Goal: Communication & Community: Connect with others

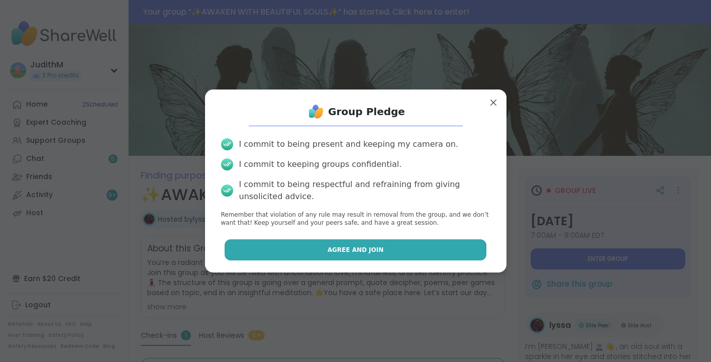
click at [411, 249] on button "Agree and Join" at bounding box center [356, 249] width 262 height 21
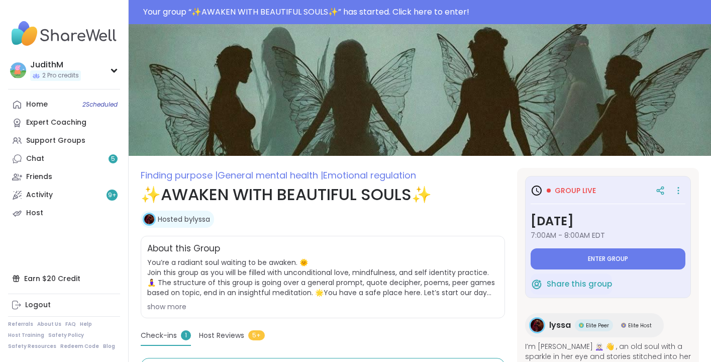
type textarea "*"
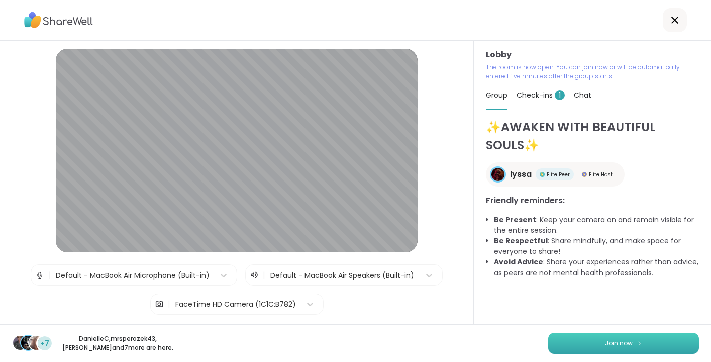
click at [651, 340] on button "Join now" at bounding box center [623, 343] width 151 height 21
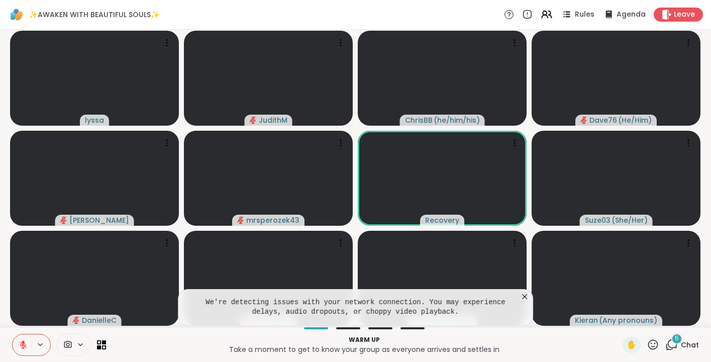
click at [524, 297] on icon at bounding box center [524, 296] width 5 height 5
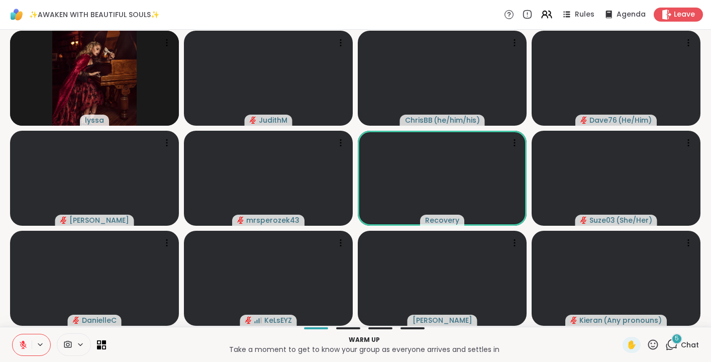
click at [22, 344] on icon at bounding box center [23, 344] width 7 height 7
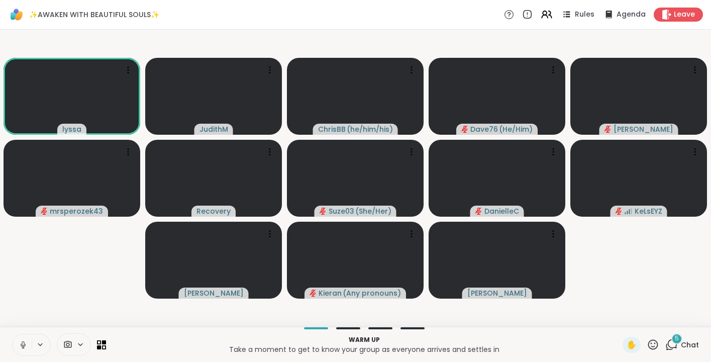
click at [21, 343] on icon at bounding box center [23, 344] width 9 height 9
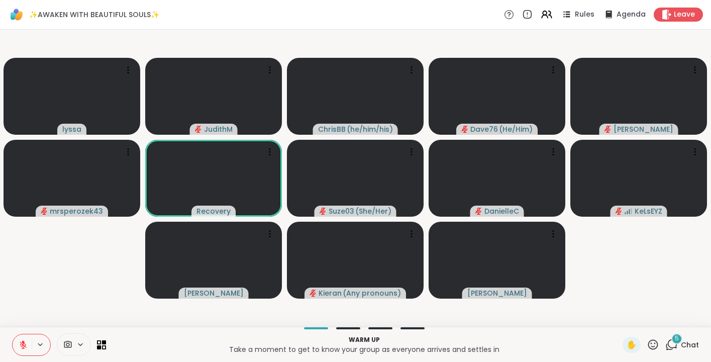
click at [656, 349] on icon at bounding box center [653, 344] width 13 height 13
click at [684, 343] on span "Chat" at bounding box center [690, 345] width 18 height 10
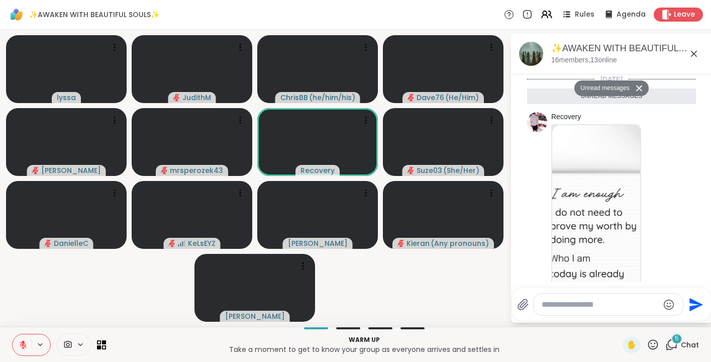
scroll to position [1262, 0]
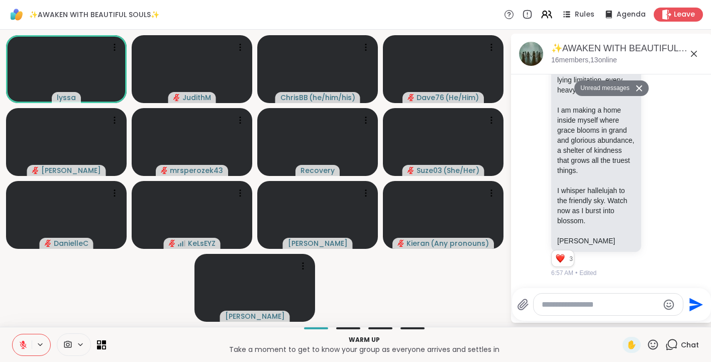
click at [455, 297] on video-player-container "lyssa JudithM ChrisBB ( he/him/his ) Dave76 ( He/Him ) dodi mrsperozek43 Recove…" at bounding box center [255, 178] width 498 height 289
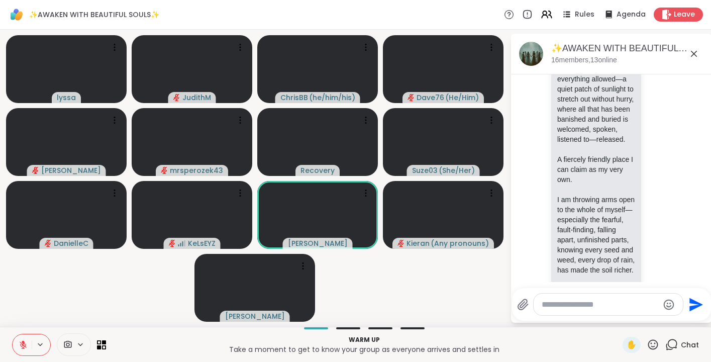
scroll to position [921, 0]
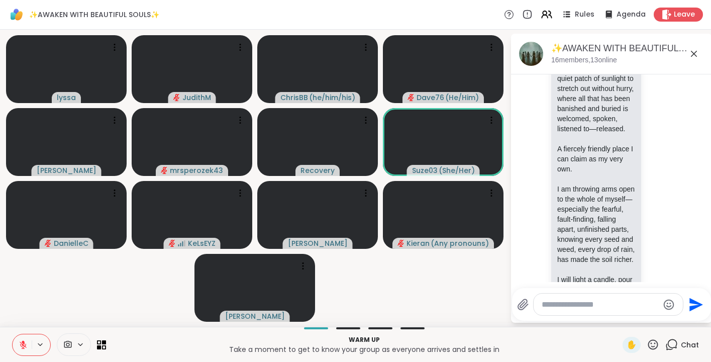
click at [692, 49] on icon at bounding box center [694, 54] width 12 height 12
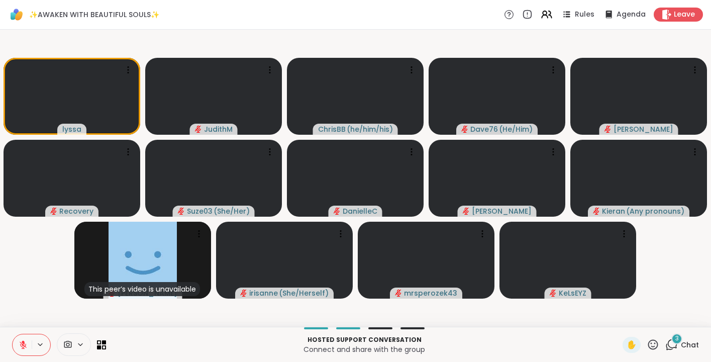
click at [673, 342] on icon at bounding box center [672, 344] width 13 height 13
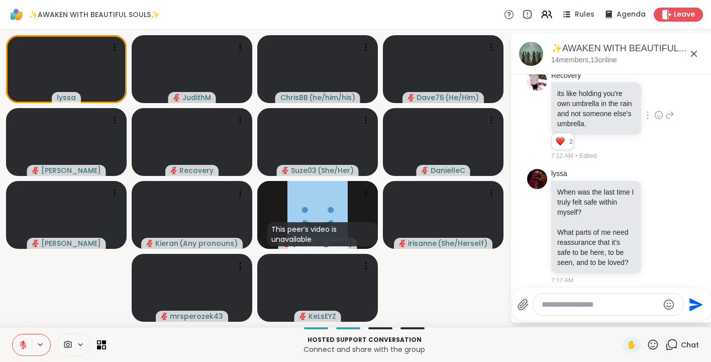
scroll to position [1726, 0]
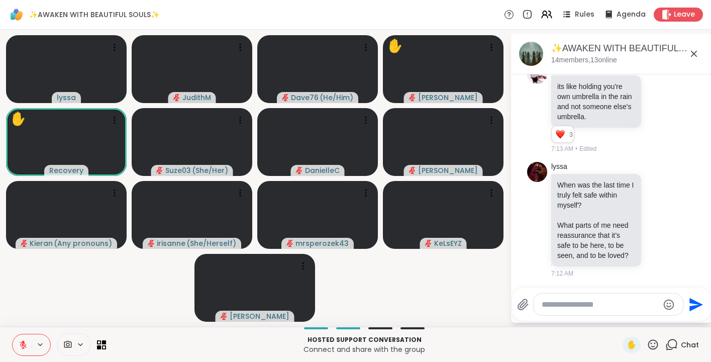
click at [565, 308] on textarea "Type your message" at bounding box center [600, 305] width 117 height 10
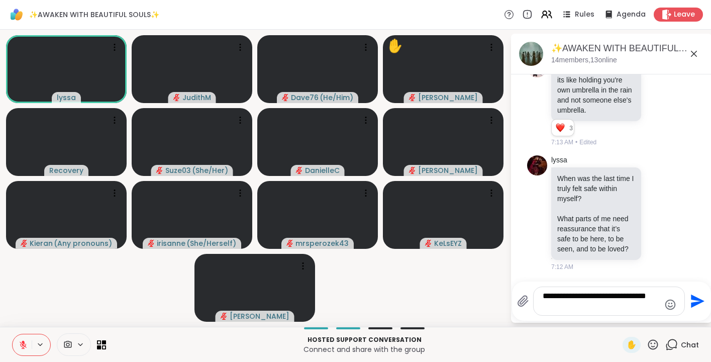
click at [584, 296] on textarea "**********" at bounding box center [601, 301] width 117 height 20
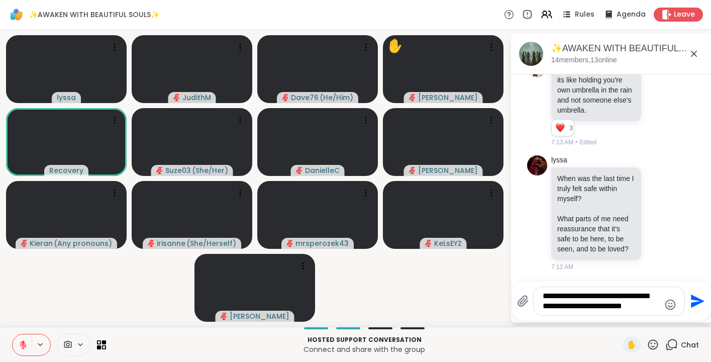
click at [557, 304] on textarea "**********" at bounding box center [601, 301] width 117 height 20
type textarea "**********"
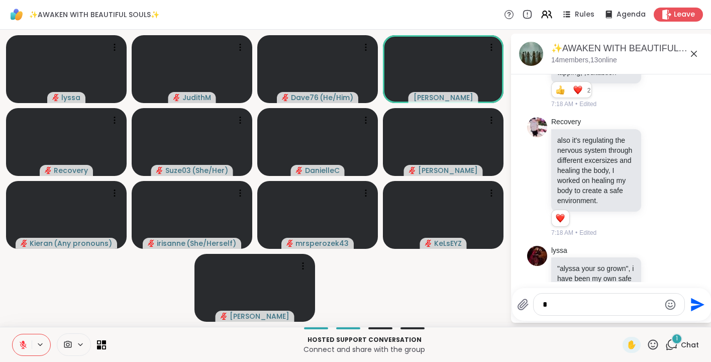
scroll to position [2130, 0]
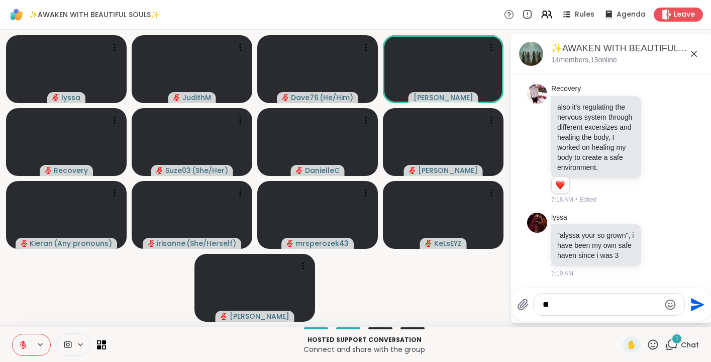
type textarea "***"
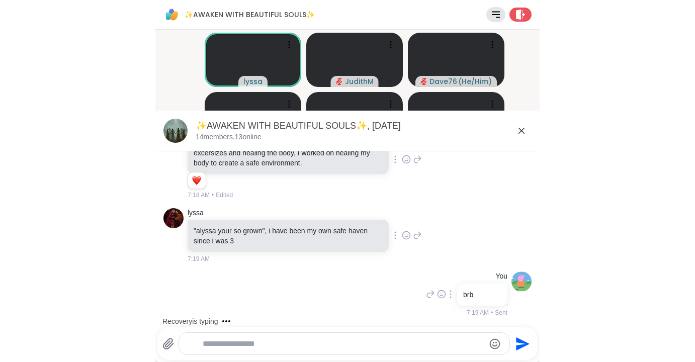
scroll to position [1689, 0]
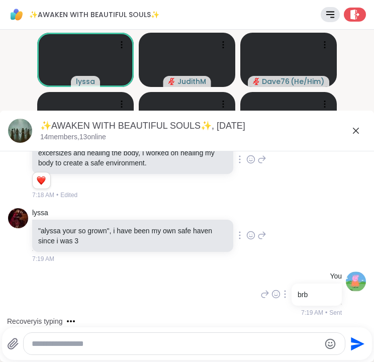
click at [354, 131] on icon at bounding box center [356, 131] width 12 height 12
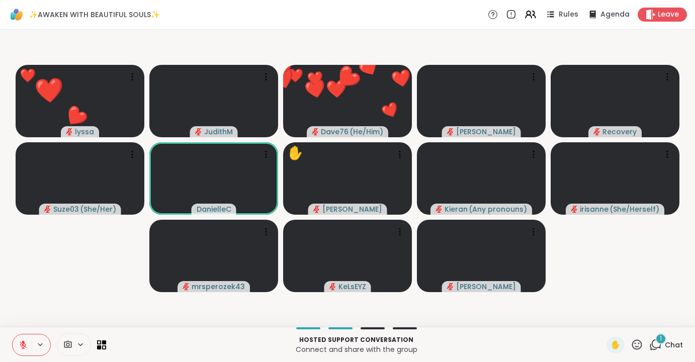
click at [653, 341] on icon at bounding box center [656, 343] width 10 height 9
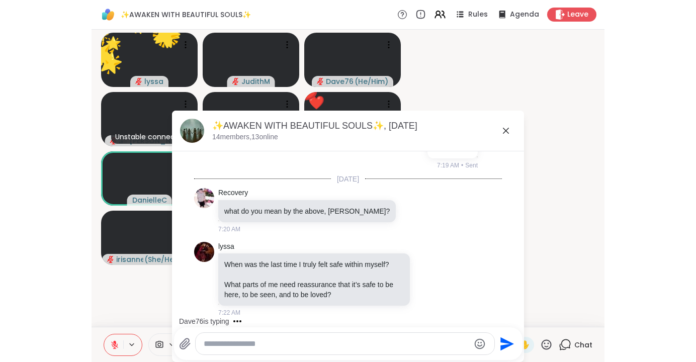
scroll to position [1836, 0]
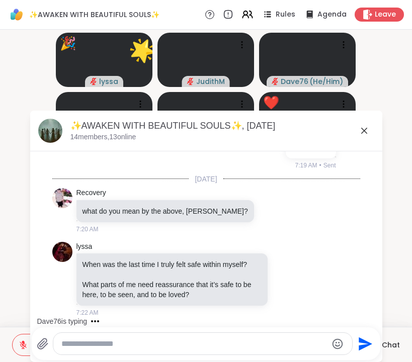
click at [365, 130] on icon at bounding box center [364, 131] width 12 height 12
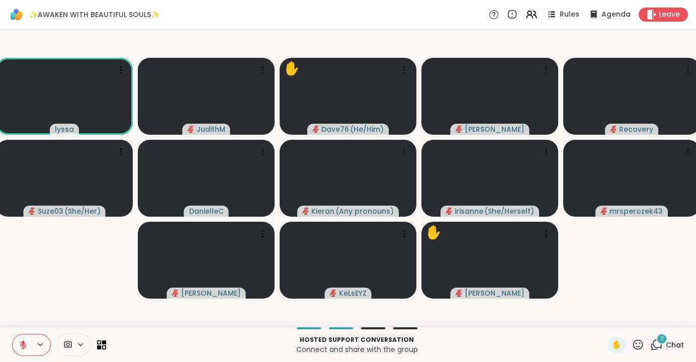
click at [660, 343] on div "3" at bounding box center [661, 338] width 11 height 11
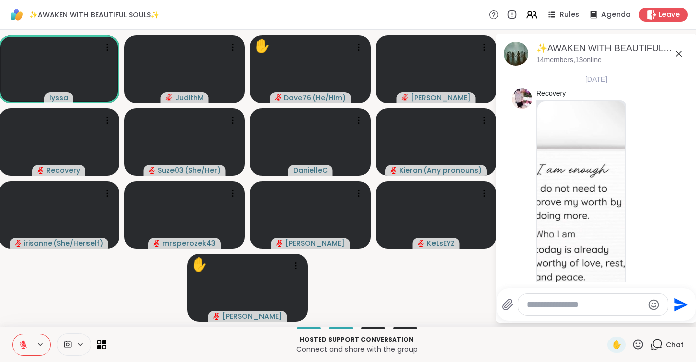
scroll to position [2661, 0]
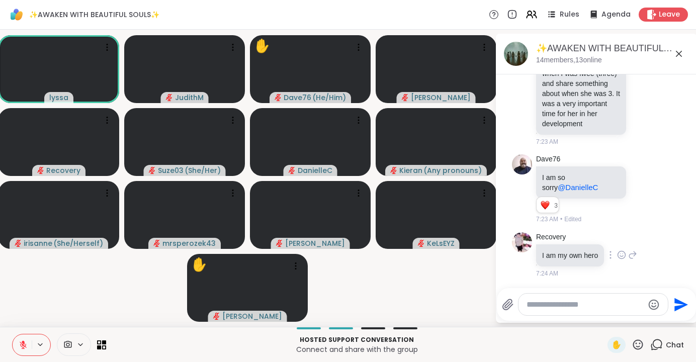
click at [624, 255] on icon at bounding box center [621, 255] width 9 height 10
click at [622, 240] on div "Select Reaction: Heart" at bounding box center [621, 238] width 9 height 9
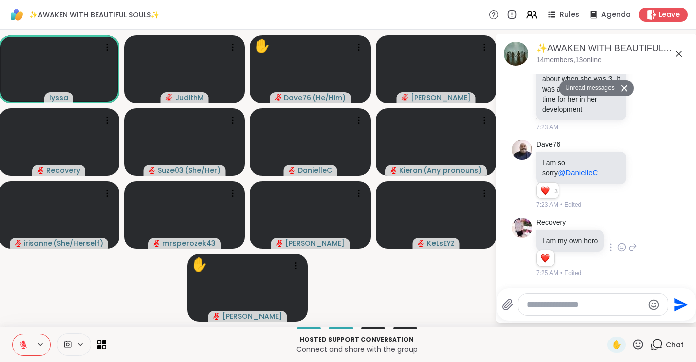
scroll to position [2676, 0]
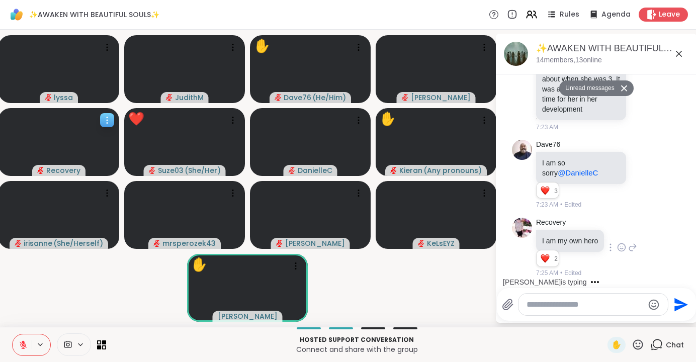
click at [109, 119] on icon at bounding box center [107, 120] width 10 height 10
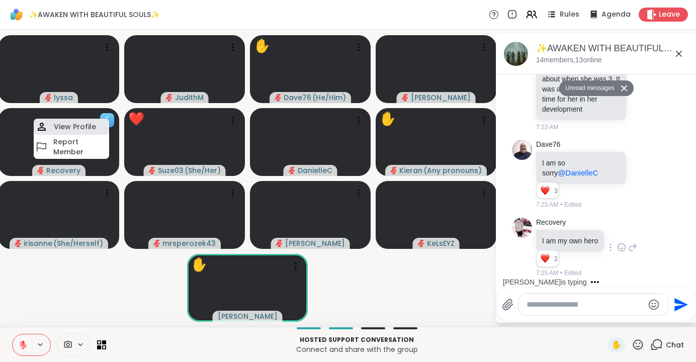
click at [87, 124] on h4 "View Profile" at bounding box center [75, 127] width 42 height 10
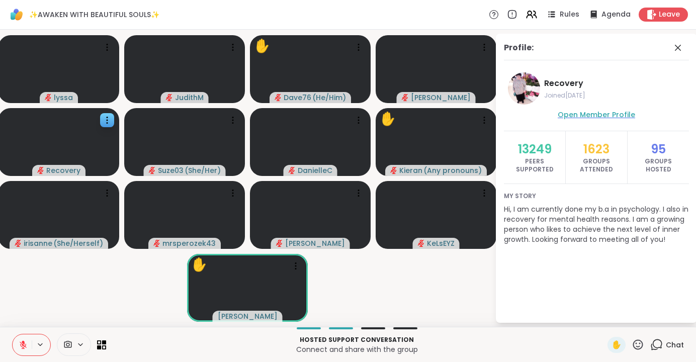
click at [598, 114] on span "Open Member Profile" at bounding box center [595, 115] width 77 height 10
click at [679, 49] on icon at bounding box center [678, 48] width 6 height 6
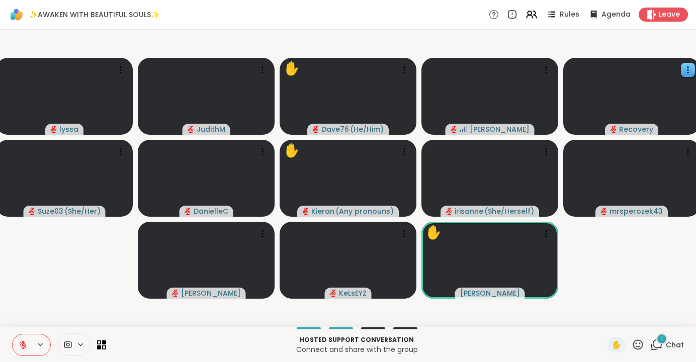
click at [652, 346] on icon at bounding box center [656, 344] width 13 height 13
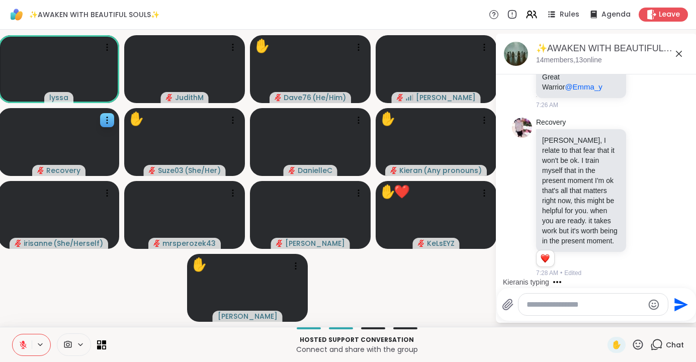
scroll to position [3171, 0]
click at [553, 121] on link "Recovery" at bounding box center [551, 123] width 30 height 10
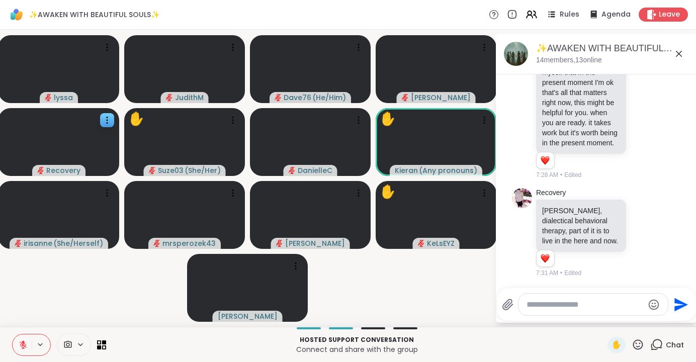
scroll to position [3393, 0]
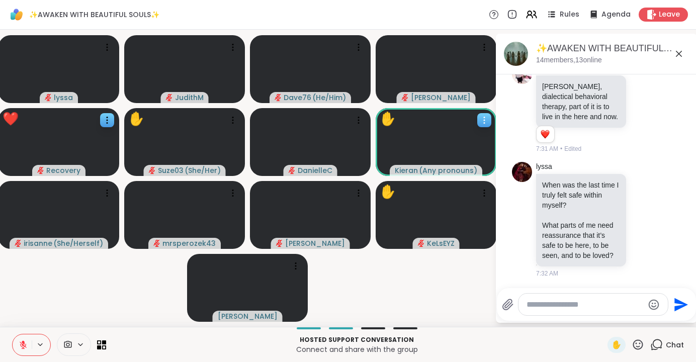
click at [487, 116] on icon at bounding box center [484, 120] width 10 height 10
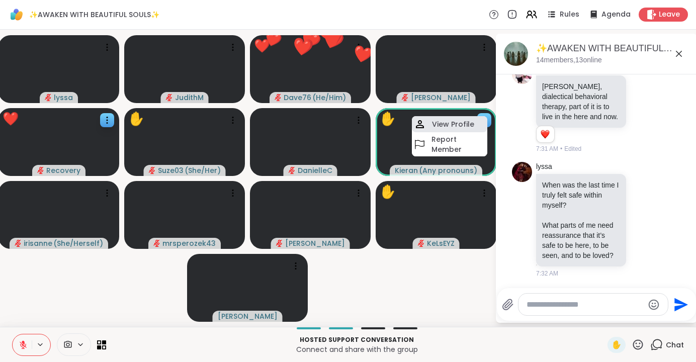
click at [452, 125] on h4 "View Profile" at bounding box center [453, 124] width 42 height 10
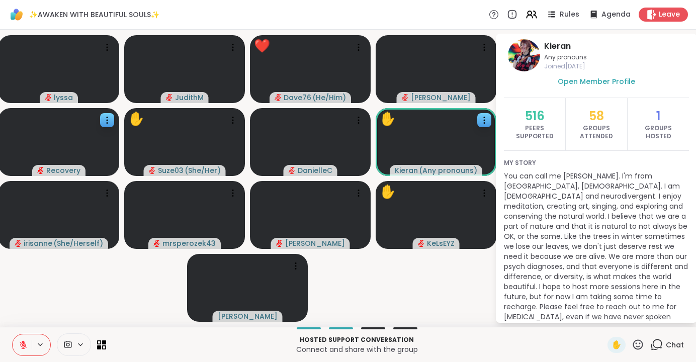
scroll to position [38, 0]
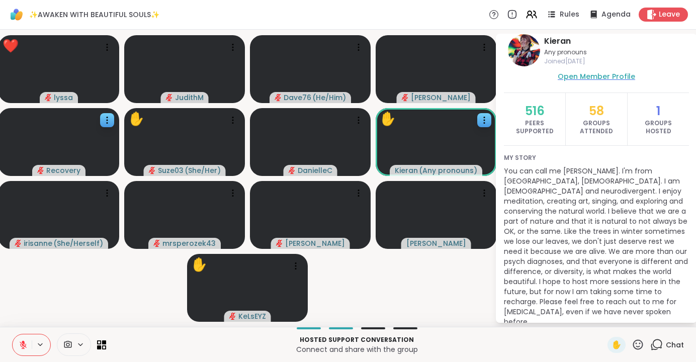
click at [596, 79] on span "Open Member Profile" at bounding box center [595, 76] width 77 height 10
click at [662, 343] on icon at bounding box center [657, 343] width 10 height 9
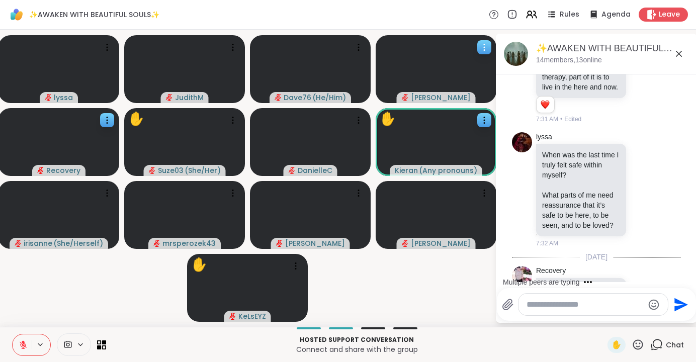
scroll to position [3512, 0]
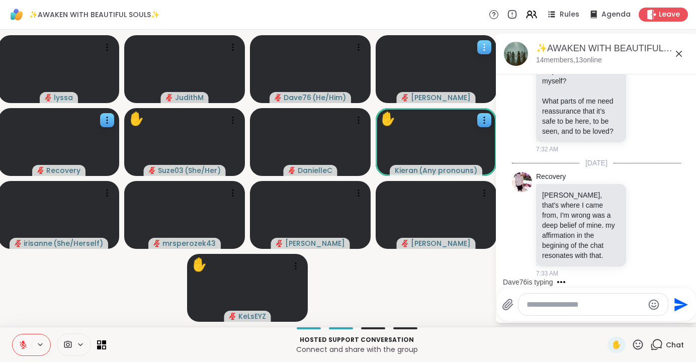
click at [487, 46] on icon at bounding box center [484, 47] width 10 height 10
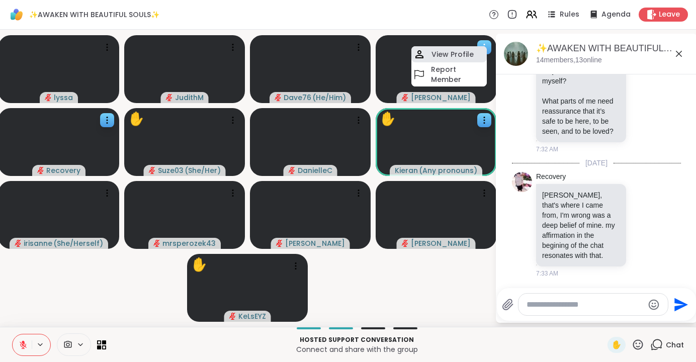
click at [460, 51] on h4 "View Profile" at bounding box center [452, 54] width 42 height 10
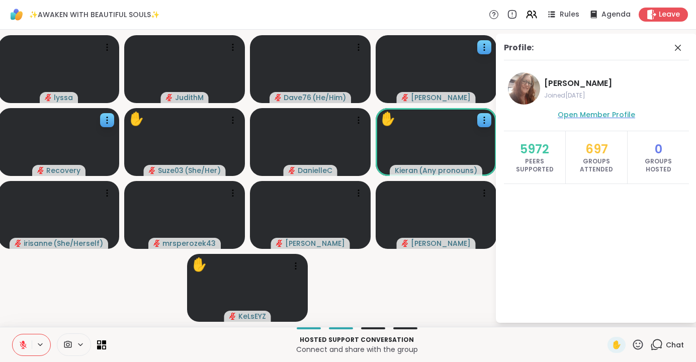
click at [593, 116] on span "Open Member Profile" at bounding box center [595, 115] width 77 height 10
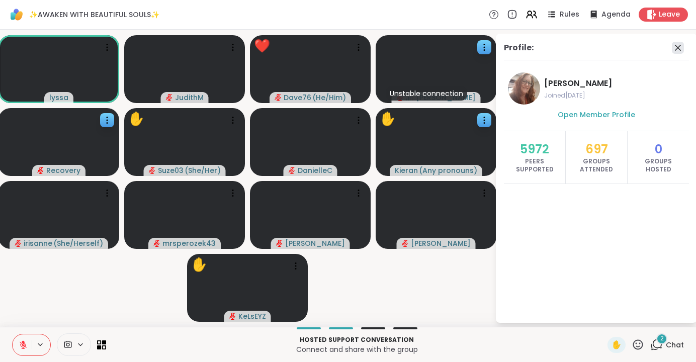
click at [678, 49] on icon at bounding box center [678, 48] width 12 height 12
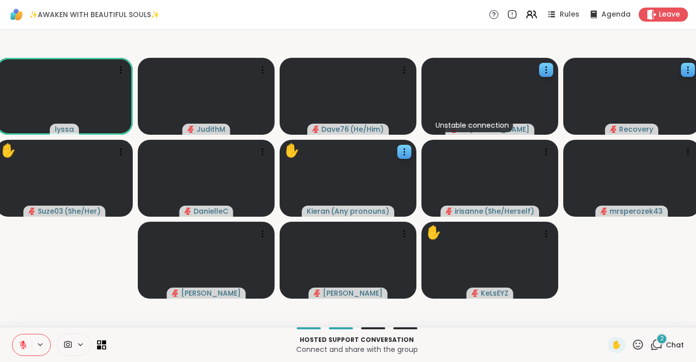
click at [659, 344] on icon at bounding box center [656, 344] width 13 height 13
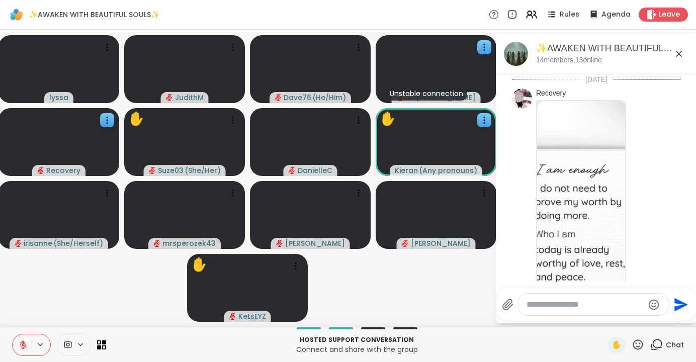
scroll to position [3653, 0]
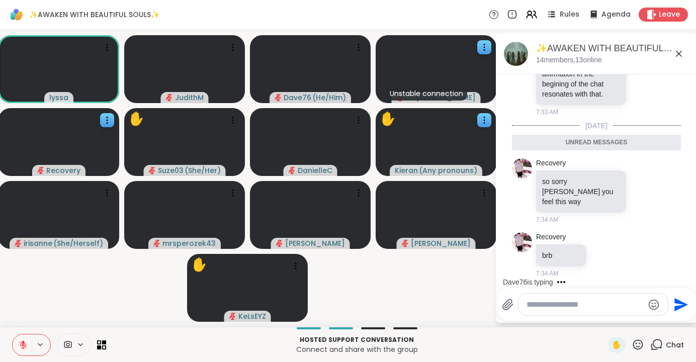
click at [679, 53] on icon at bounding box center [679, 54] width 6 height 6
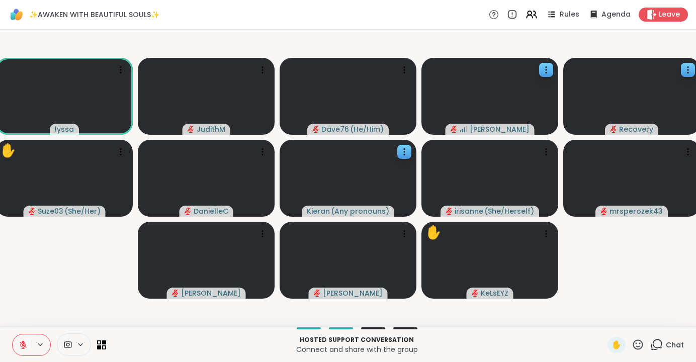
click at [654, 342] on icon at bounding box center [656, 344] width 13 height 13
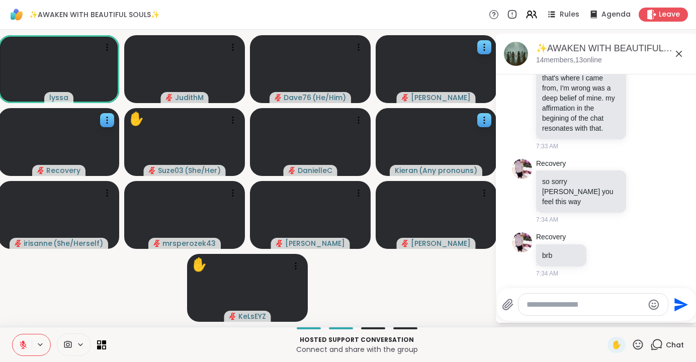
scroll to position [3703, 0]
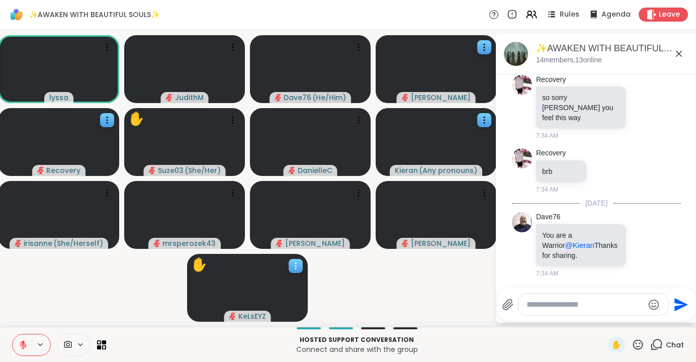
click at [298, 264] on icon at bounding box center [296, 266] width 10 height 10
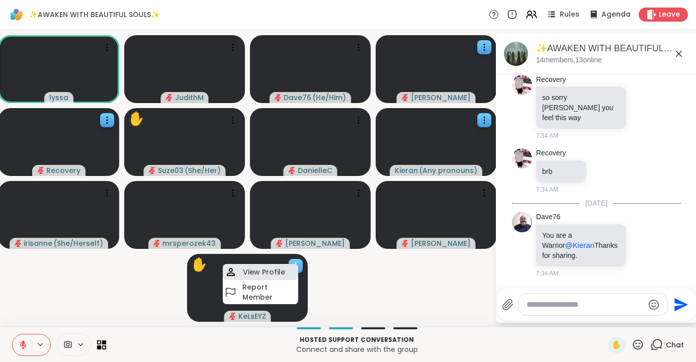
click at [274, 273] on h4 "View Profile" at bounding box center [264, 272] width 42 height 10
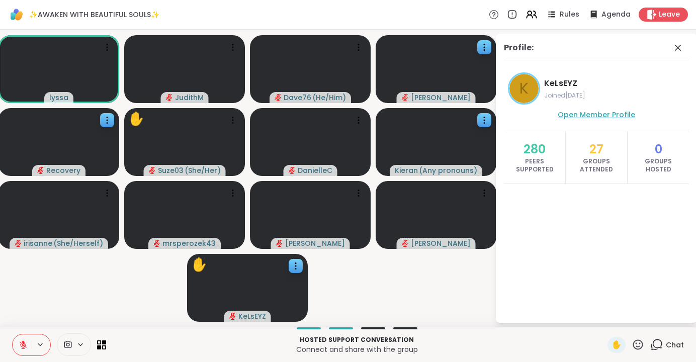
click at [611, 115] on span "Open Member Profile" at bounding box center [595, 115] width 77 height 10
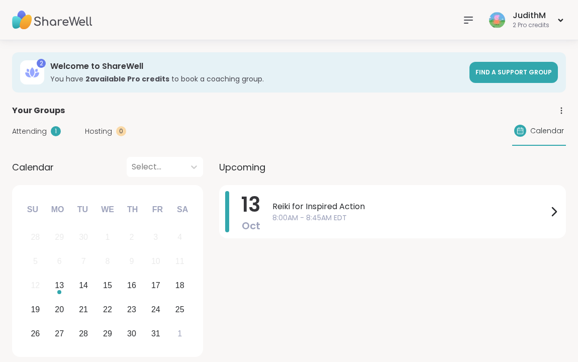
click at [49, 28] on img at bounding box center [52, 20] width 80 height 35
click at [74, 24] on img at bounding box center [52, 20] width 80 height 35
click at [505, 75] on span "Find a support group" at bounding box center [514, 72] width 76 height 9
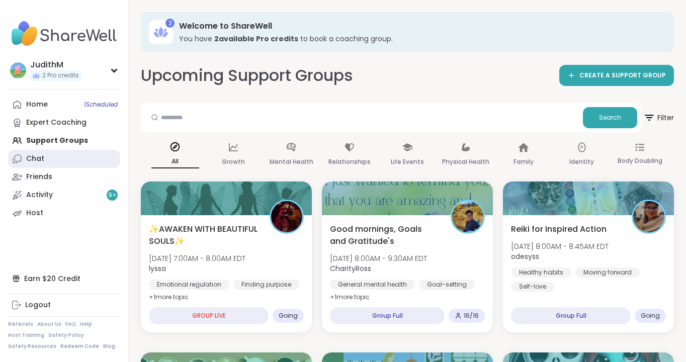
click at [32, 163] on div "Chat" at bounding box center [35, 159] width 18 height 10
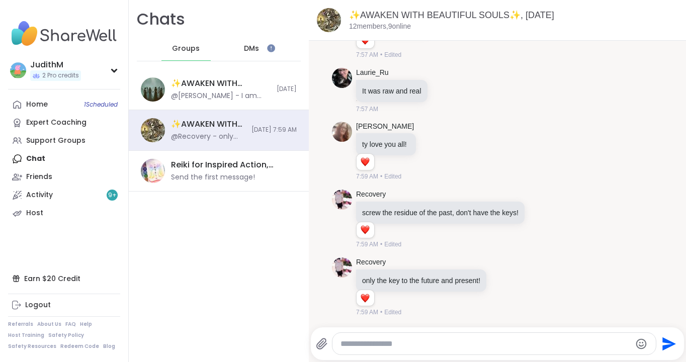
click at [255, 48] on span "DMs" at bounding box center [251, 49] width 15 height 10
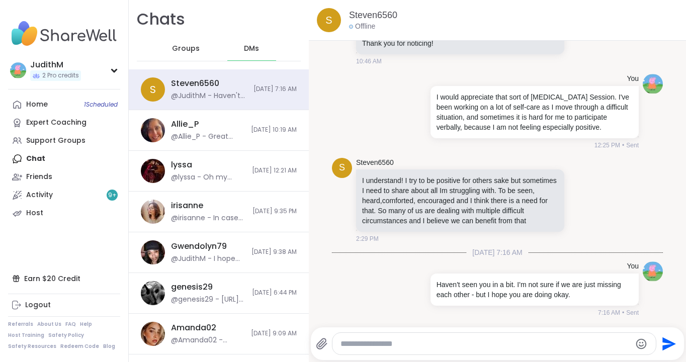
click at [255, 48] on span "DMs" at bounding box center [251, 49] width 15 height 10
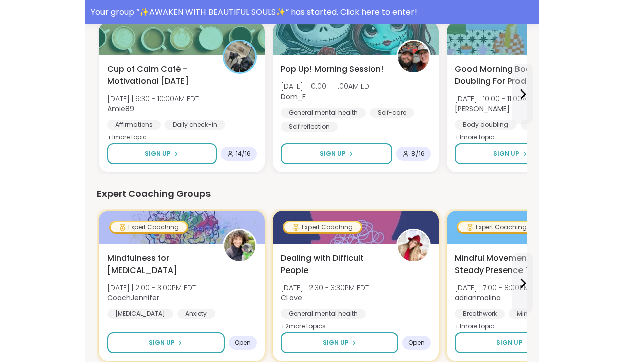
scroll to position [538, 0]
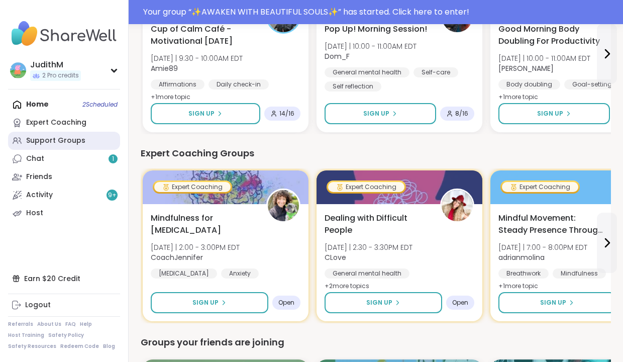
click at [37, 140] on div "Support Groups" at bounding box center [55, 141] width 59 height 10
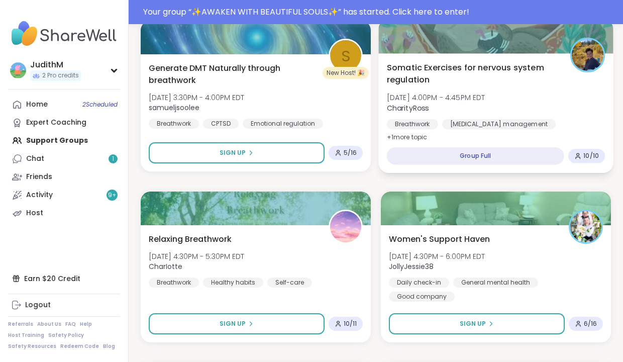
scroll to position [2071, 0]
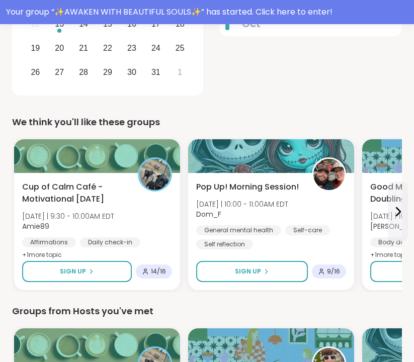
scroll to position [314, 0]
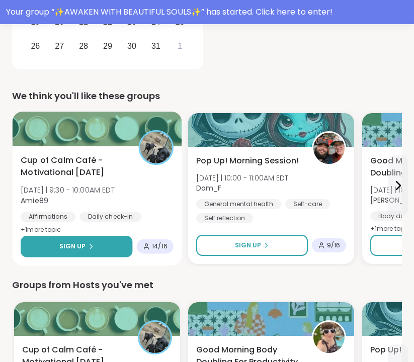
click at [85, 250] on div "Sign Up" at bounding box center [76, 246] width 35 height 9
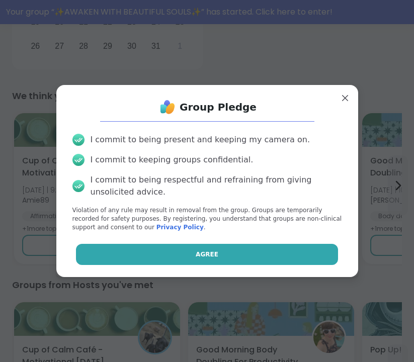
click at [175, 258] on button "Agree" at bounding box center [207, 254] width 262 height 21
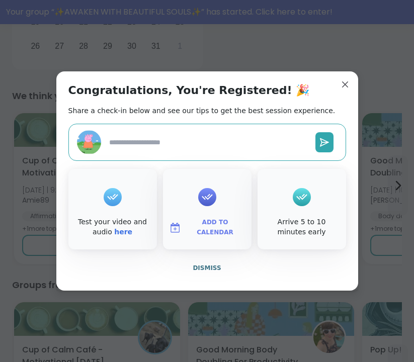
type textarea "*"
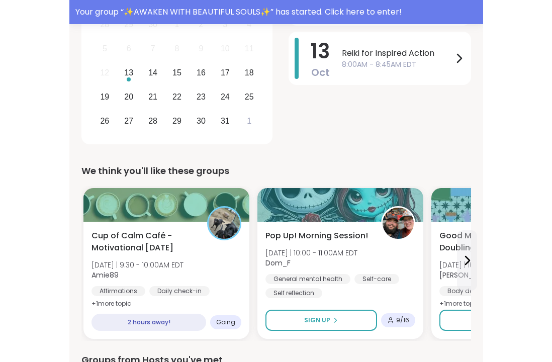
scroll to position [0, 0]
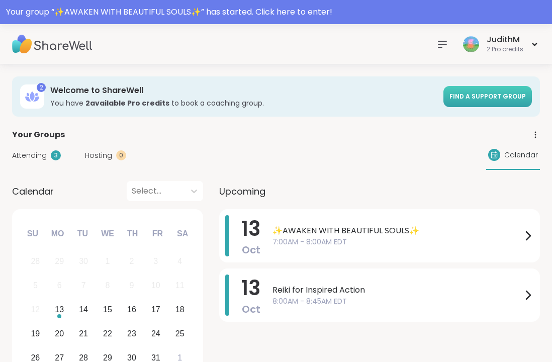
click at [373, 100] on span "Find a support group" at bounding box center [487, 96] width 76 height 9
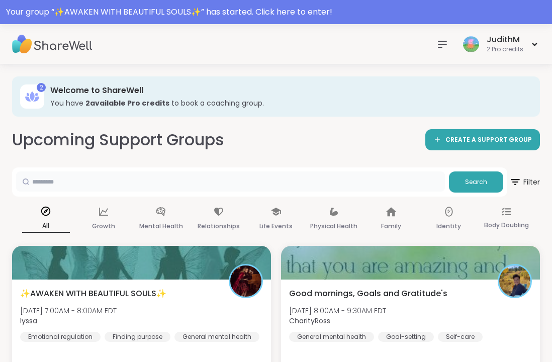
click at [175, 183] on input "text" at bounding box center [230, 181] width 429 height 20
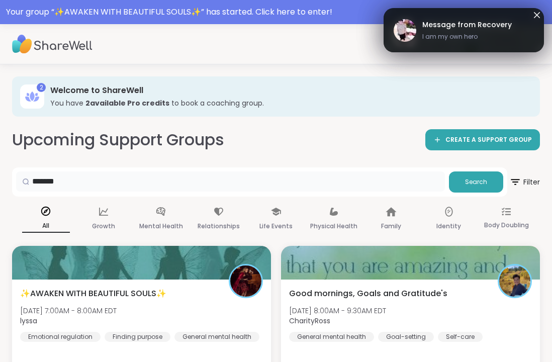
type input "*******"
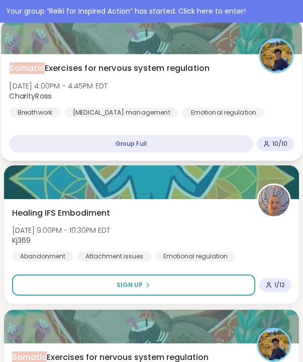
scroll to position [259, 0]
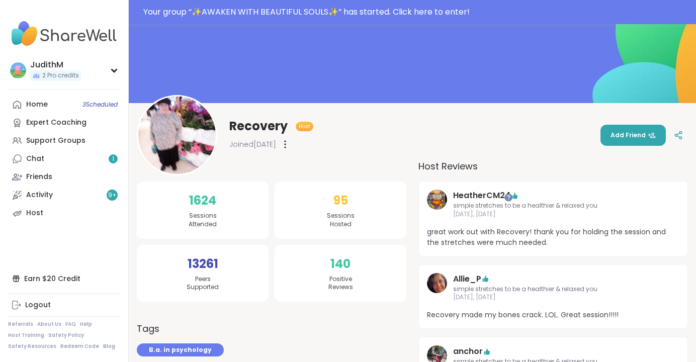
scroll to position [49, 0]
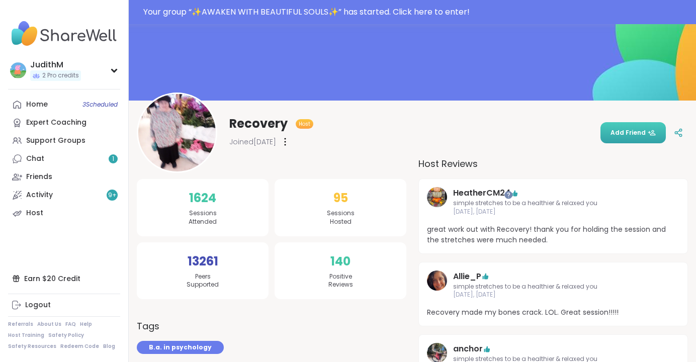
click at [624, 131] on span "Add Friend" at bounding box center [632, 132] width 45 height 9
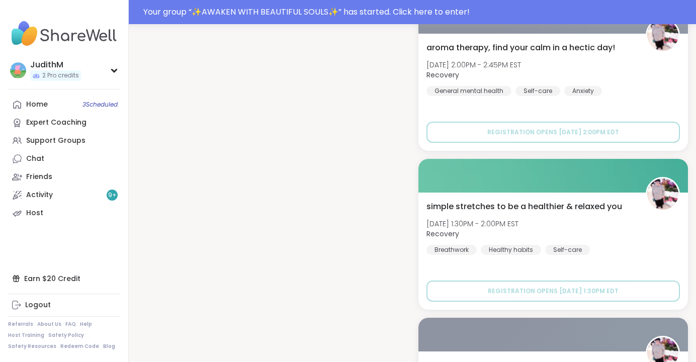
scroll to position [1728, 0]
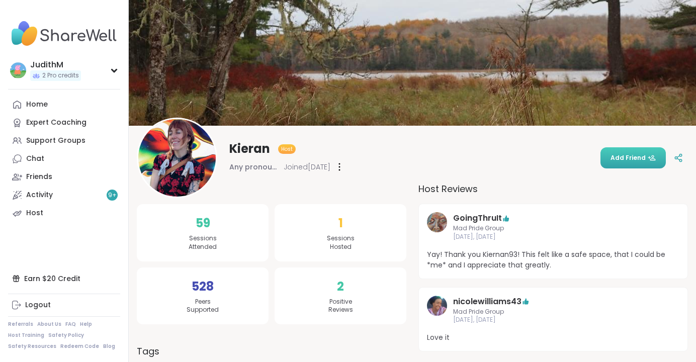
click at [629, 162] on button "Add Friend" at bounding box center [632, 157] width 65 height 21
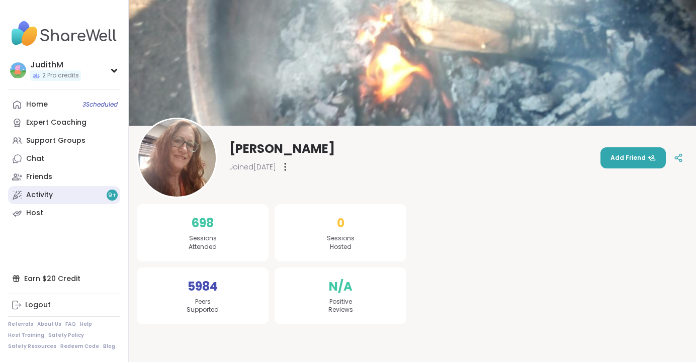
click at [52, 197] on link "Activity 9 +" at bounding box center [64, 195] width 112 height 18
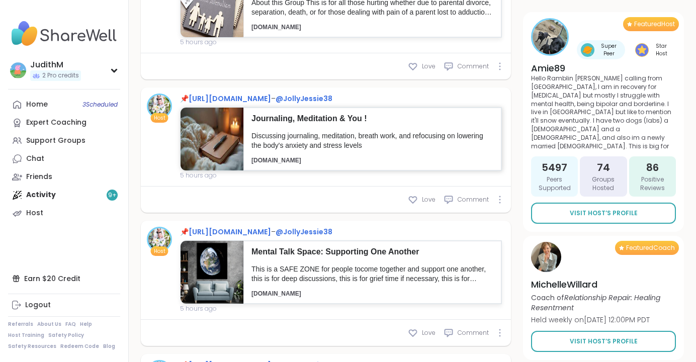
scroll to position [714, 0]
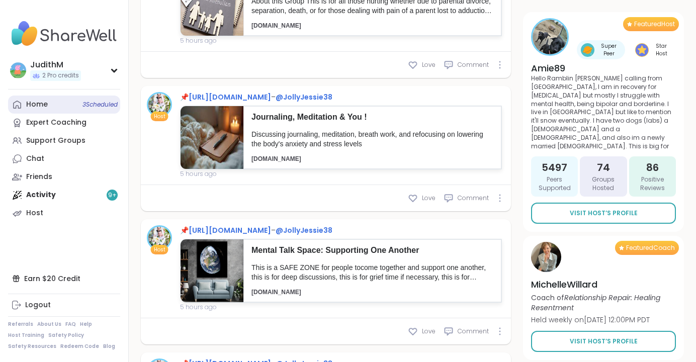
click at [39, 105] on div "Home 3 Scheduled" at bounding box center [37, 105] width 22 height 10
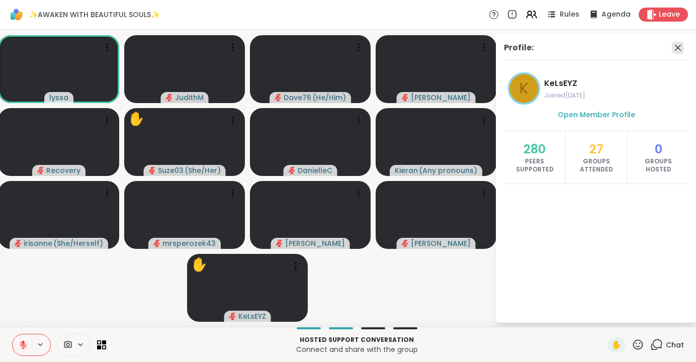
click at [681, 48] on icon at bounding box center [678, 48] width 12 height 12
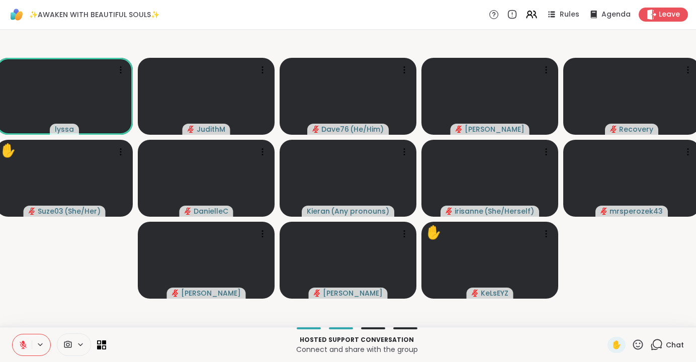
click at [662, 345] on icon at bounding box center [656, 344] width 13 height 13
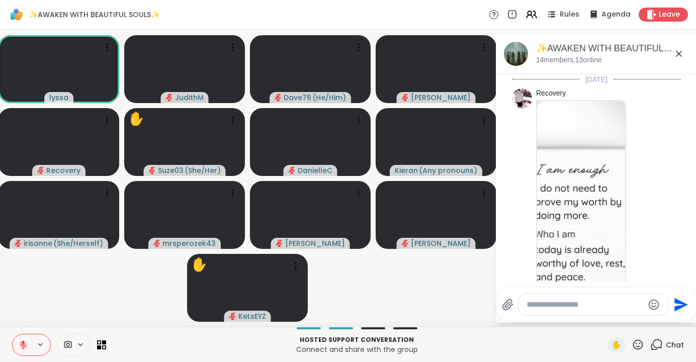
scroll to position [3692, 0]
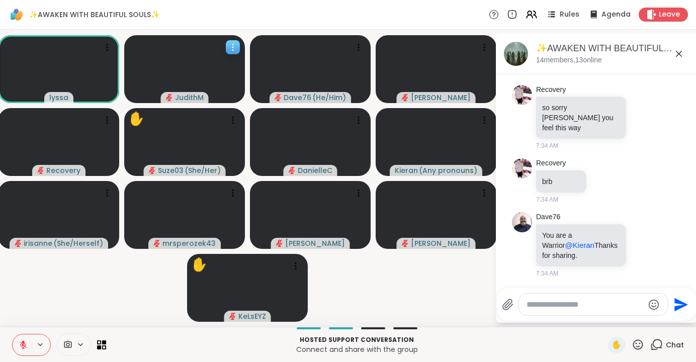
click at [234, 45] on icon at bounding box center [233, 47] width 10 height 10
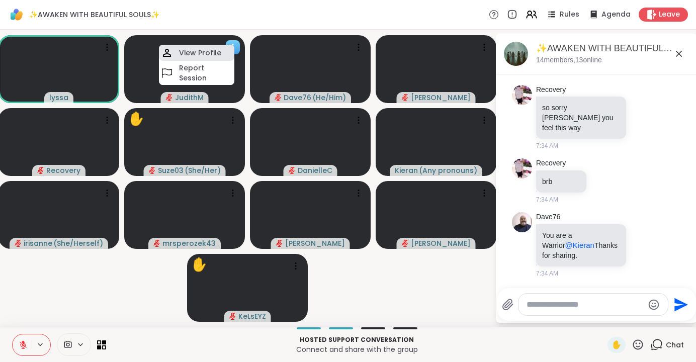
click at [213, 49] on h4 "View Profile" at bounding box center [200, 53] width 42 height 10
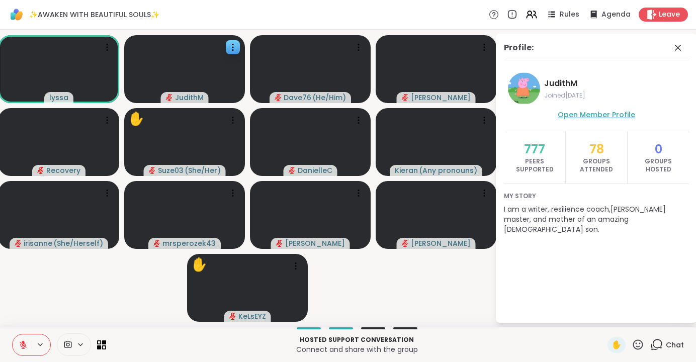
click at [615, 119] on span "Open Member Profile" at bounding box center [595, 115] width 77 height 10
click at [677, 47] on icon at bounding box center [678, 48] width 12 height 12
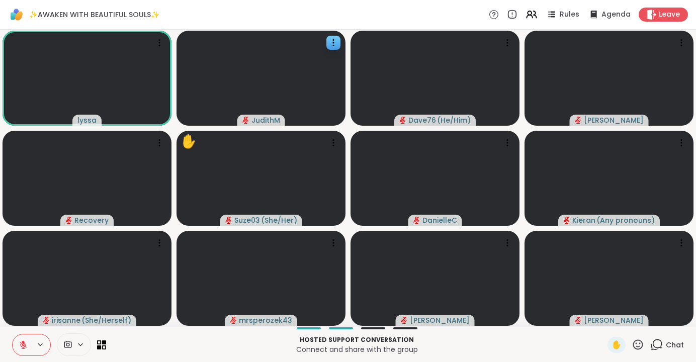
click at [659, 345] on icon at bounding box center [656, 344] width 13 height 13
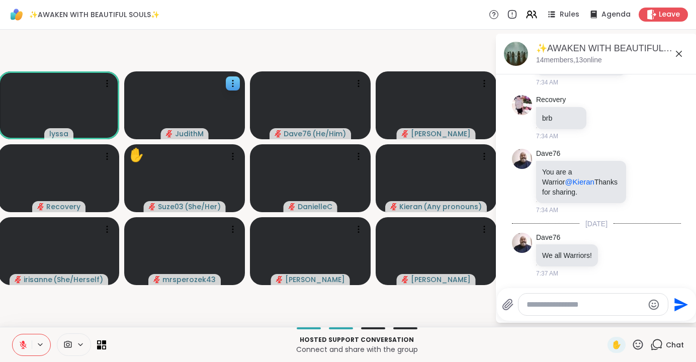
scroll to position [3770, 0]
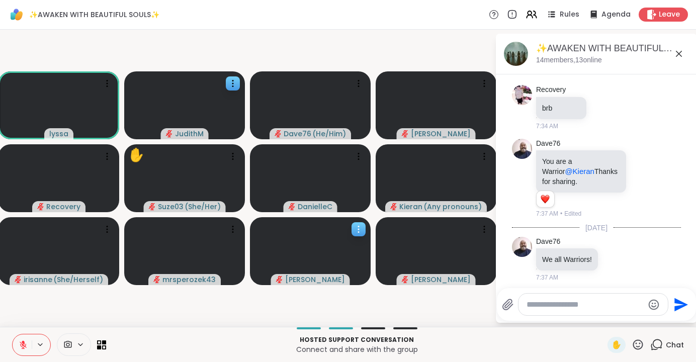
click at [361, 228] on icon at bounding box center [358, 229] width 10 height 10
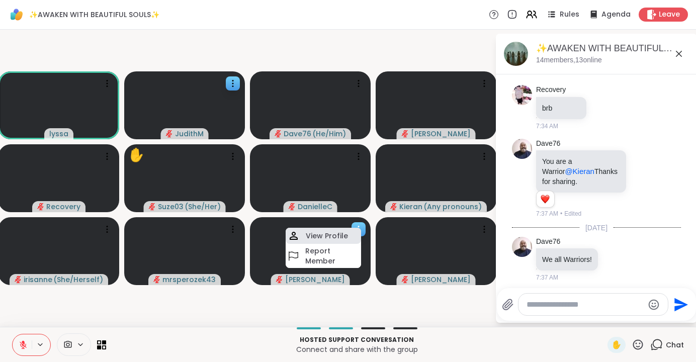
click at [337, 232] on h4 "View Profile" at bounding box center [327, 236] width 42 height 10
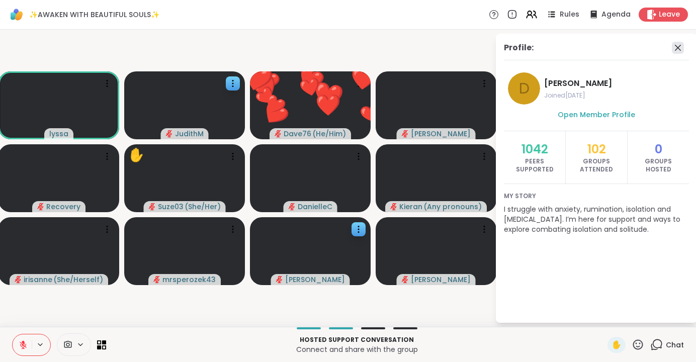
click at [676, 46] on icon at bounding box center [678, 48] width 6 height 6
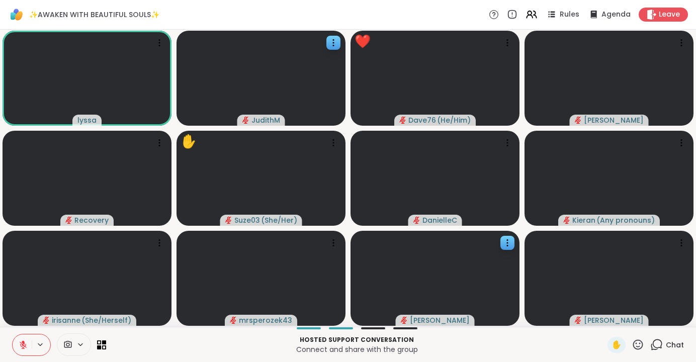
click at [653, 347] on icon at bounding box center [656, 344] width 13 height 13
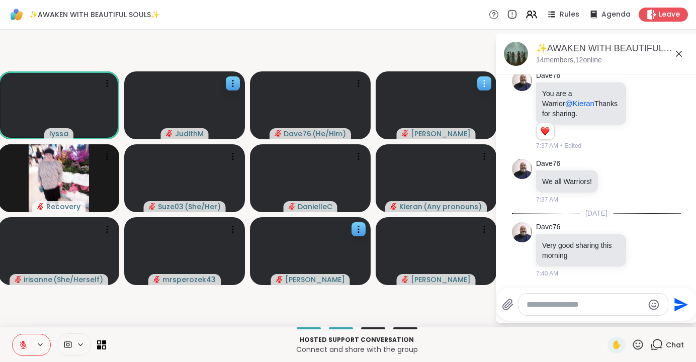
scroll to position [3902, 0]
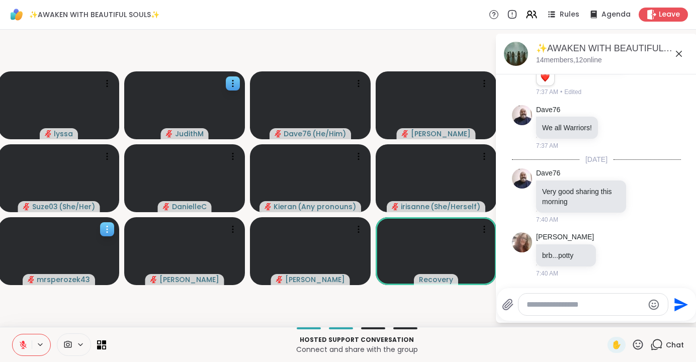
click at [110, 229] on icon at bounding box center [107, 229] width 10 height 10
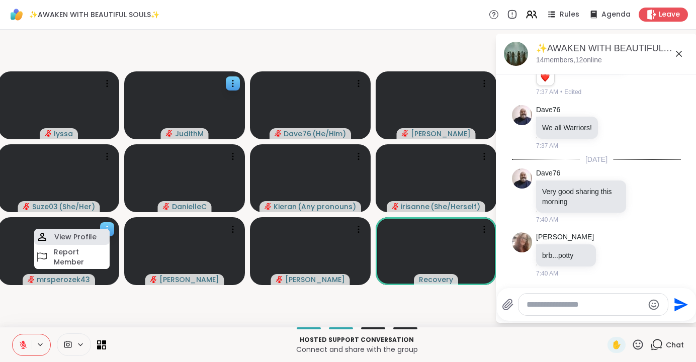
click at [72, 235] on h4 "View Profile" at bounding box center [75, 237] width 42 height 10
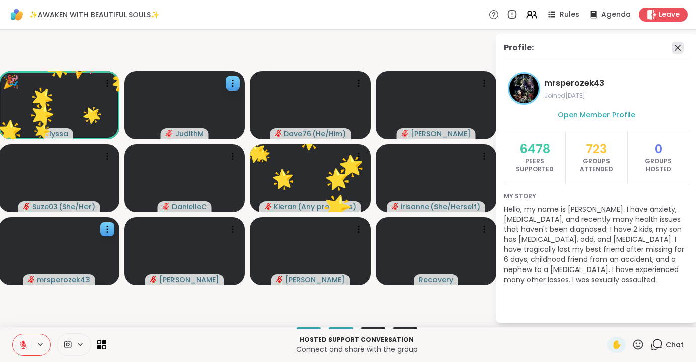
click at [678, 48] on icon at bounding box center [678, 48] width 6 height 6
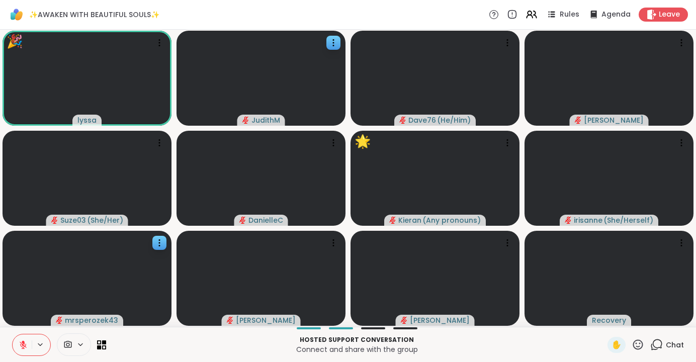
click at [659, 348] on icon at bounding box center [656, 344] width 13 height 13
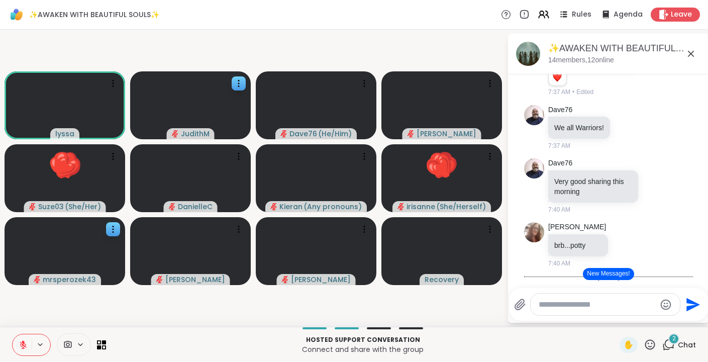
scroll to position [4104, 0]
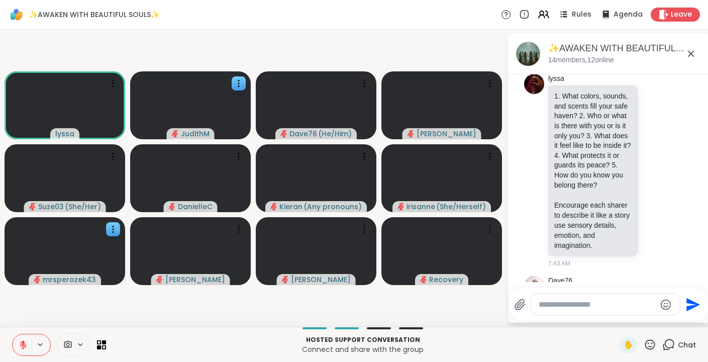
click at [688, 53] on icon at bounding box center [691, 54] width 12 height 12
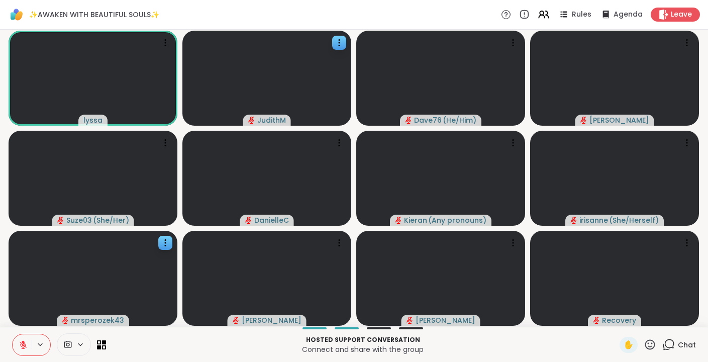
click at [674, 343] on icon at bounding box center [668, 344] width 13 height 13
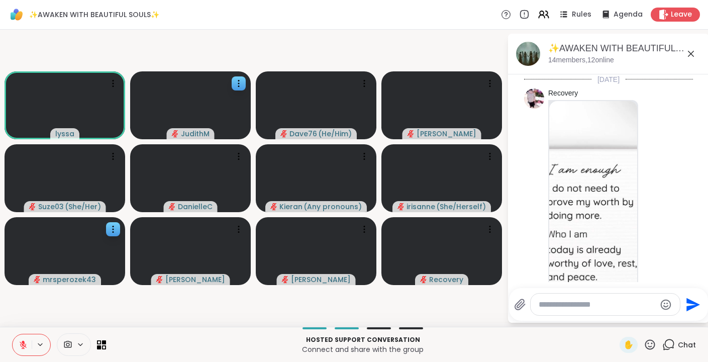
scroll to position [4158, 0]
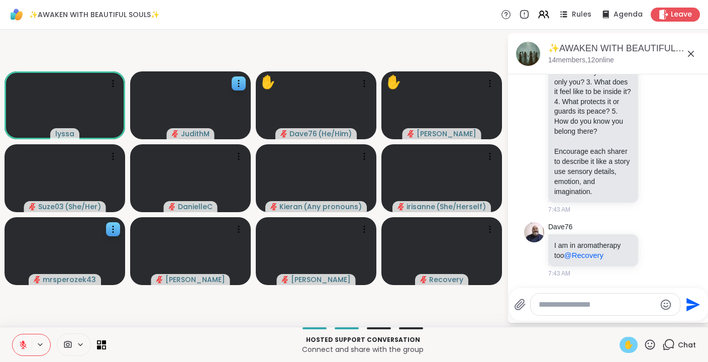
click at [631, 340] on span "✋" at bounding box center [629, 345] width 10 height 12
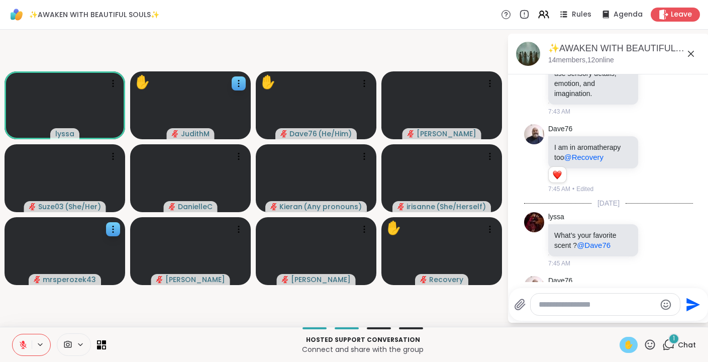
scroll to position [4346, 0]
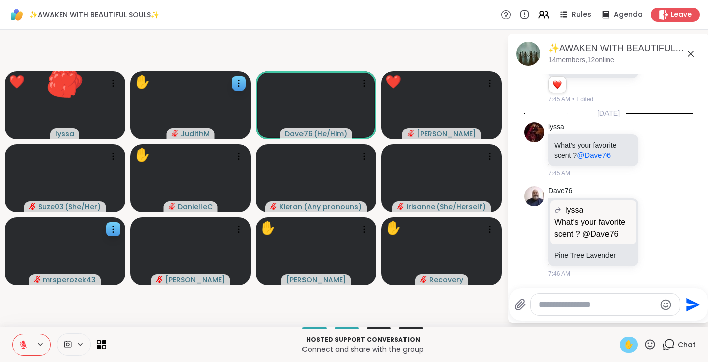
click at [632, 341] on span "✋" at bounding box center [629, 345] width 10 height 12
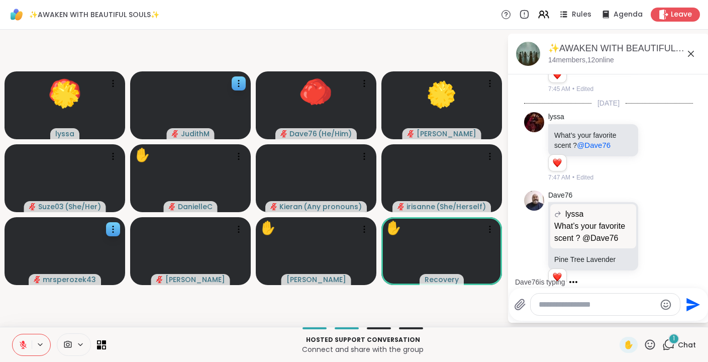
scroll to position [4448, 0]
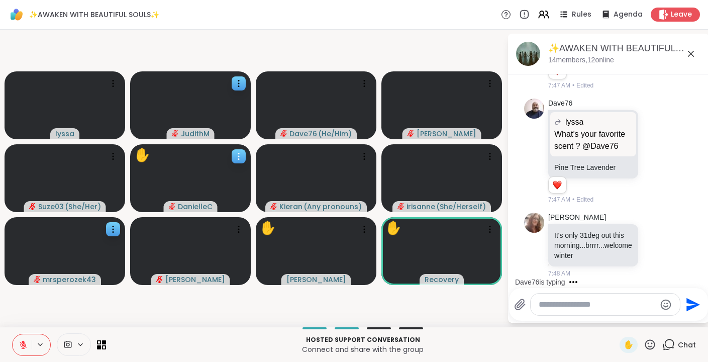
click at [239, 154] on icon at bounding box center [239, 156] width 10 height 10
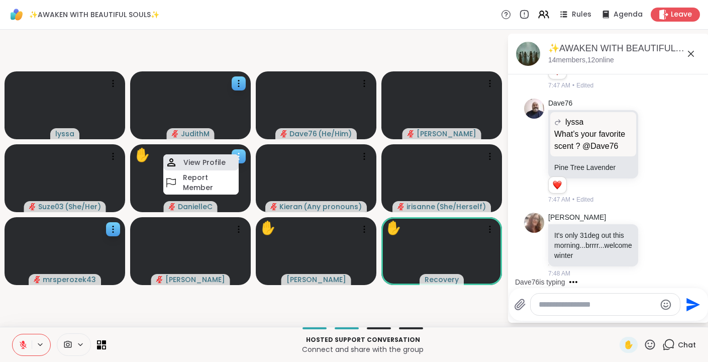
click at [202, 165] on h4 "View Profile" at bounding box center [204, 162] width 42 height 10
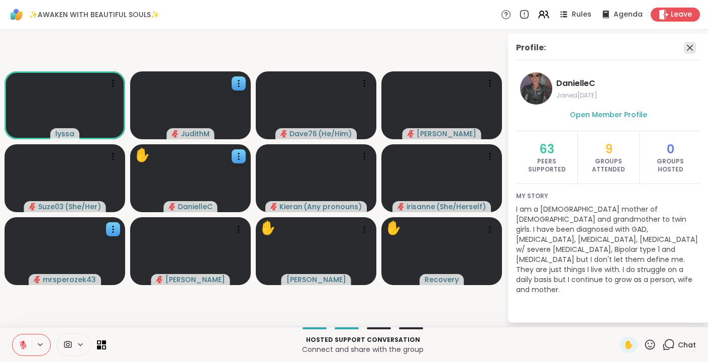
click at [691, 50] on icon at bounding box center [690, 48] width 12 height 12
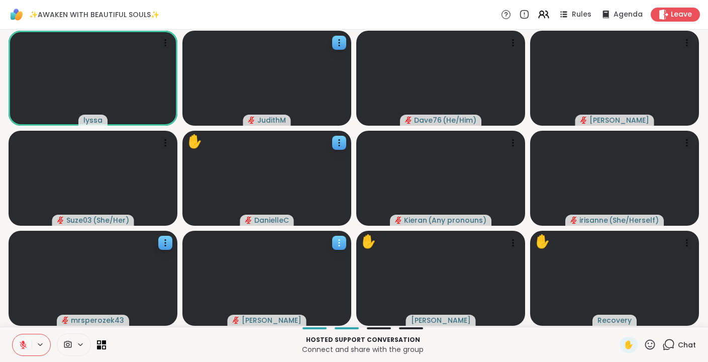
click at [340, 245] on icon at bounding box center [339, 243] width 10 height 10
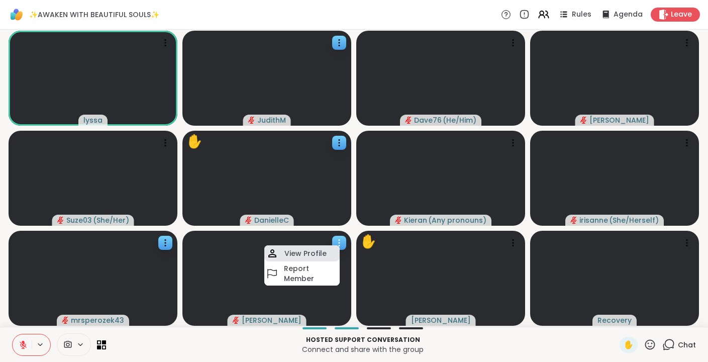
click at [309, 251] on h4 "View Profile" at bounding box center [306, 253] width 42 height 10
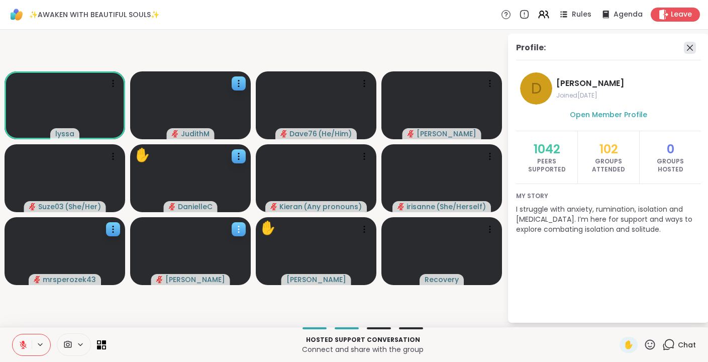
click at [691, 51] on icon at bounding box center [690, 48] width 12 height 12
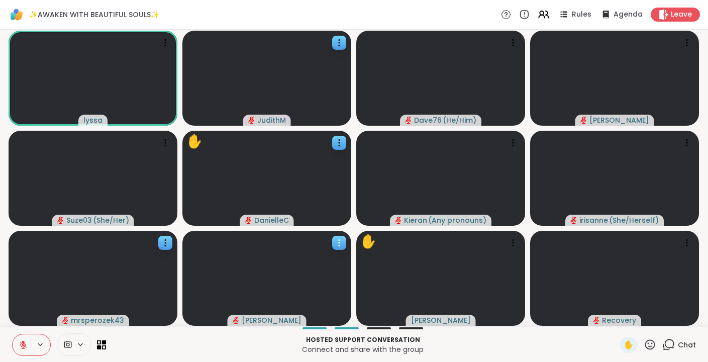
click at [674, 343] on icon at bounding box center [670, 343] width 10 height 9
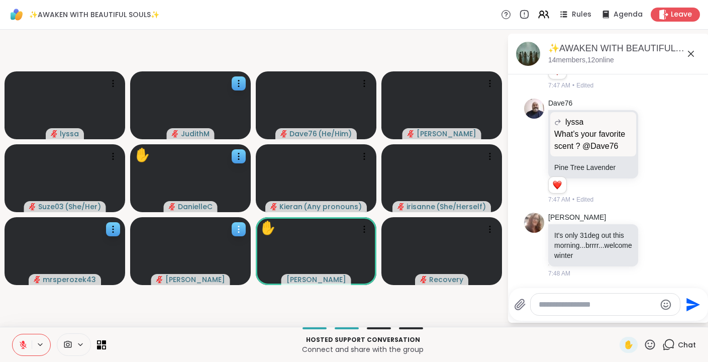
scroll to position [4590, 0]
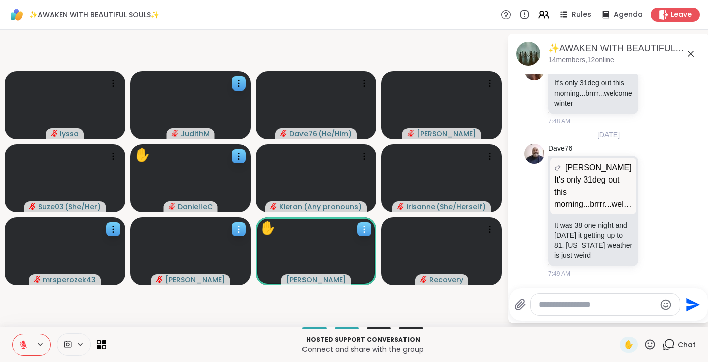
click at [366, 228] on icon at bounding box center [364, 229] width 10 height 10
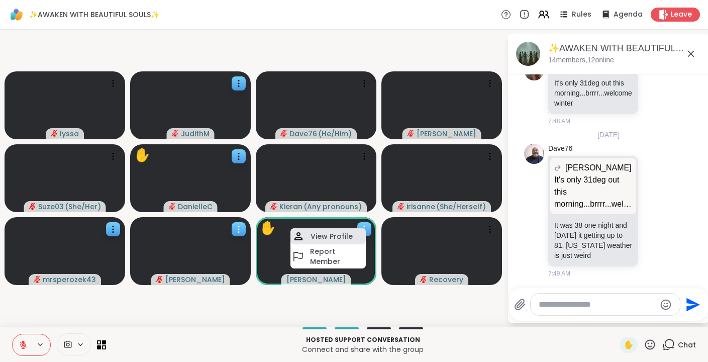
click at [325, 238] on h4 "View Profile" at bounding box center [332, 236] width 42 height 10
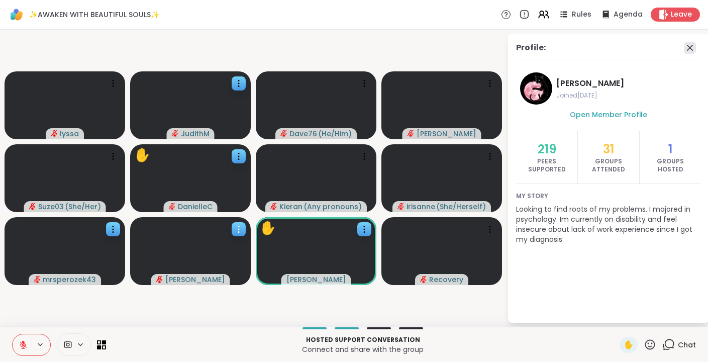
click at [693, 43] on icon at bounding box center [690, 48] width 12 height 12
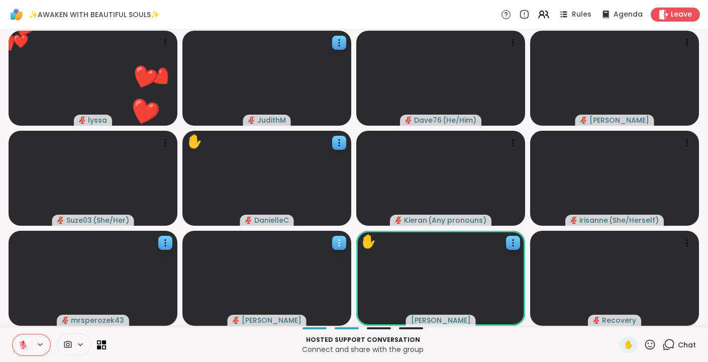
click at [663, 344] on icon at bounding box center [668, 344] width 13 height 13
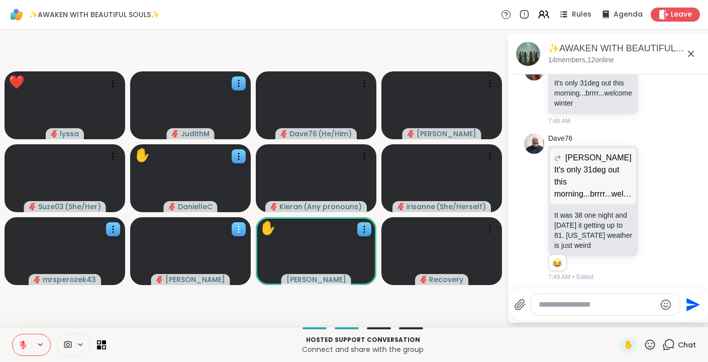
scroll to position [4595, 0]
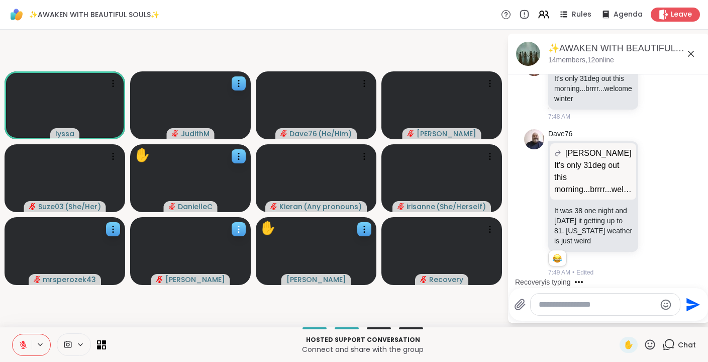
click at [541, 311] on div at bounding box center [605, 305] width 149 height 22
click at [552, 305] on textarea "Type your message" at bounding box center [597, 305] width 117 height 10
type textarea "*"
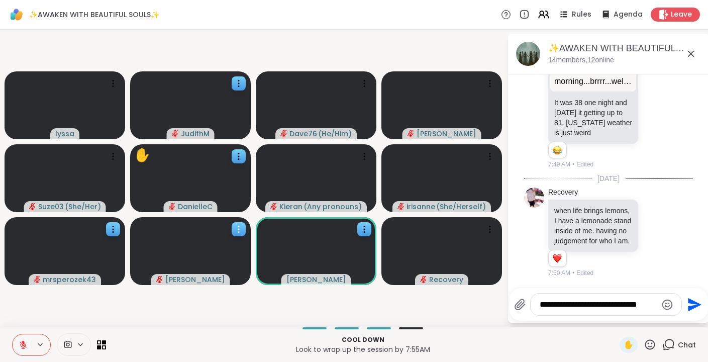
scroll to position [4723, 0]
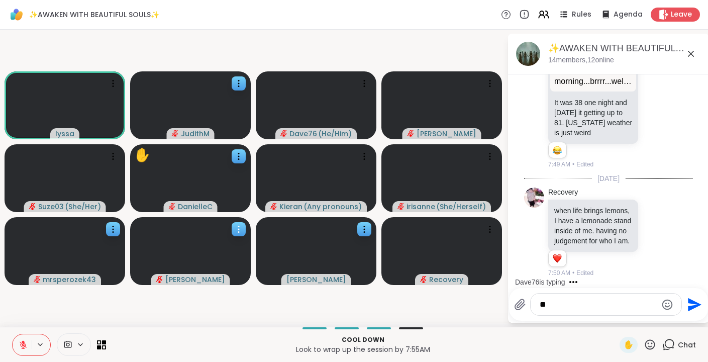
type textarea "*"
click at [459, 284] on span "Recovery" at bounding box center [446, 279] width 34 height 10
click at [459, 307] on video-player-container "lyssa JudithM Dave76 ( He/Him ) dodi Suze03 ( She/Her ) ✋ DanielleC Kieran ( An…" at bounding box center [253, 178] width 495 height 289
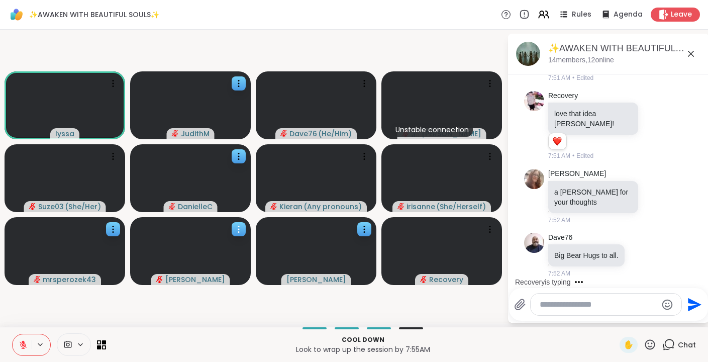
scroll to position [5168, 0]
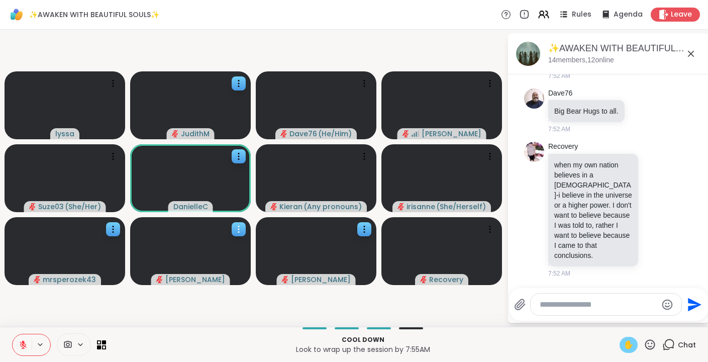
click at [629, 342] on span "✋" at bounding box center [629, 345] width 10 height 12
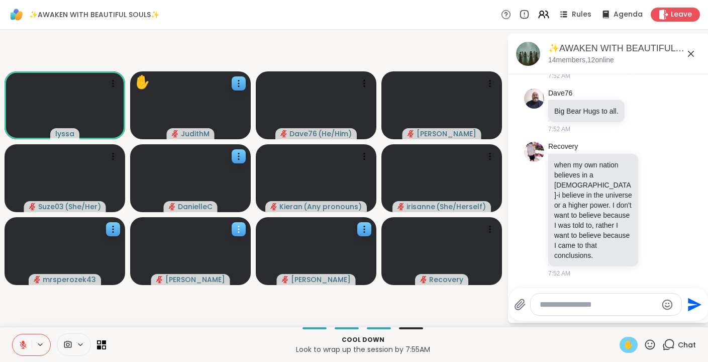
click at [21, 345] on icon at bounding box center [23, 344] width 7 height 7
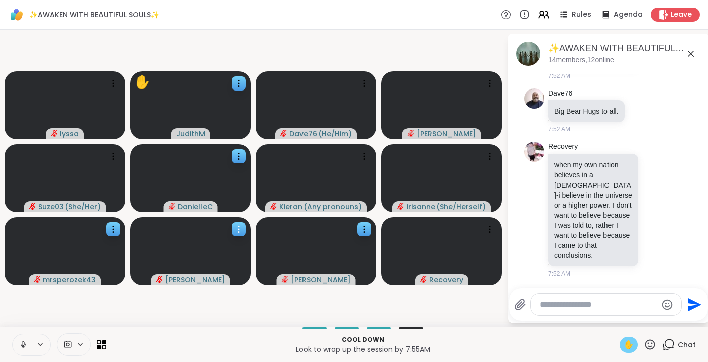
click at [633, 342] on span "✋" at bounding box center [629, 345] width 10 height 12
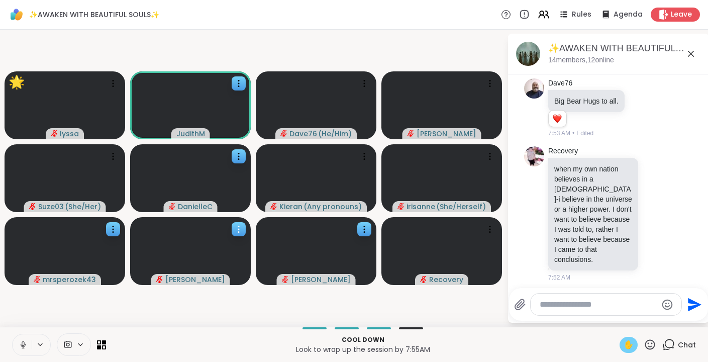
click at [625, 341] on div "✋" at bounding box center [629, 345] width 18 height 16
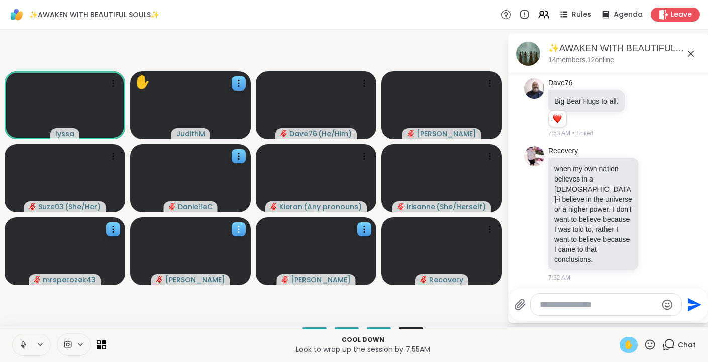
click at [630, 347] on span "✋" at bounding box center [629, 345] width 10 height 12
click at [21, 343] on icon at bounding box center [23, 344] width 9 height 9
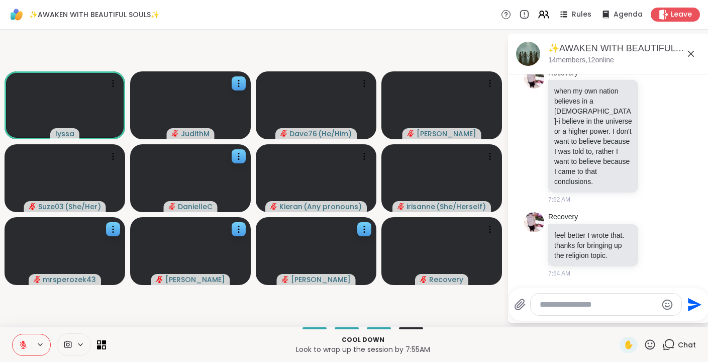
scroll to position [5271, 0]
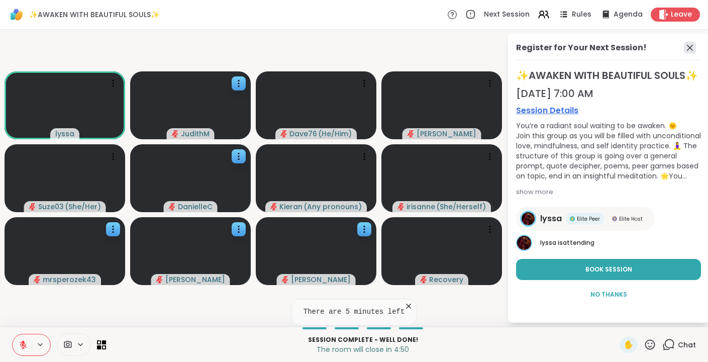
click at [688, 52] on icon at bounding box center [690, 48] width 12 height 12
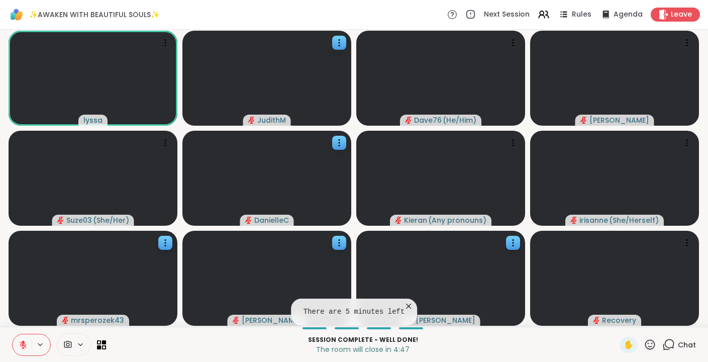
click at [669, 341] on icon at bounding box center [668, 344] width 13 height 13
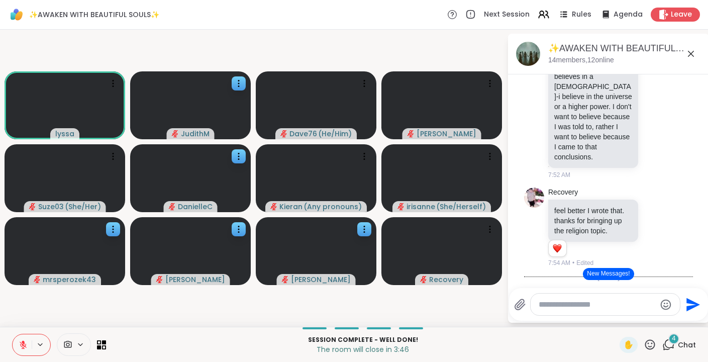
scroll to position [5432, 0]
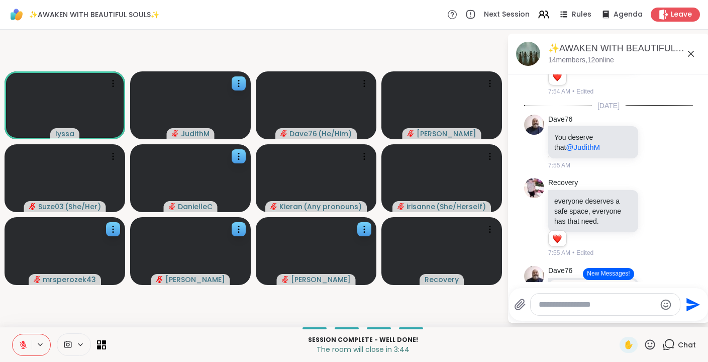
click at [693, 53] on icon at bounding box center [691, 54] width 12 height 12
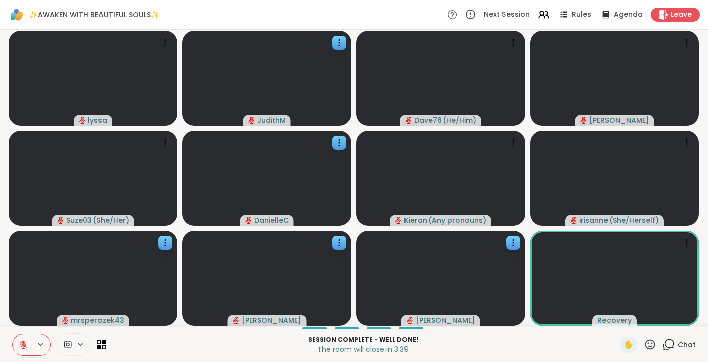
click at [670, 348] on icon at bounding box center [667, 347] width 7 height 7
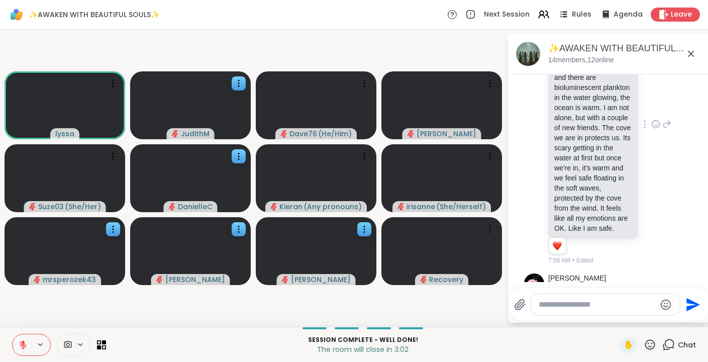
scroll to position [5972, 0]
click at [657, 130] on icon at bounding box center [655, 125] width 9 height 10
click at [578, 113] on div "Select Reaction: Heart" at bounding box center [576, 108] width 9 height 9
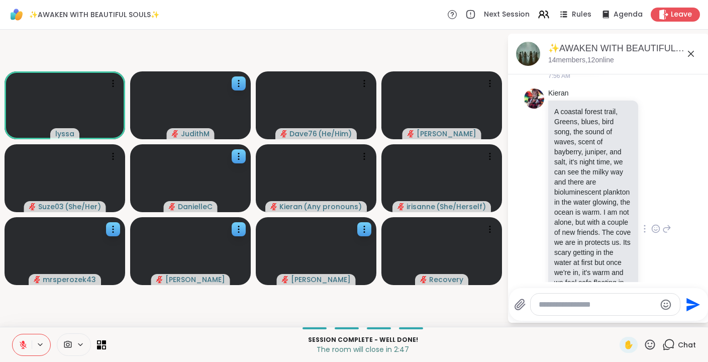
scroll to position [5865, 0]
click at [563, 101] on link "Kieran" at bounding box center [558, 96] width 20 height 10
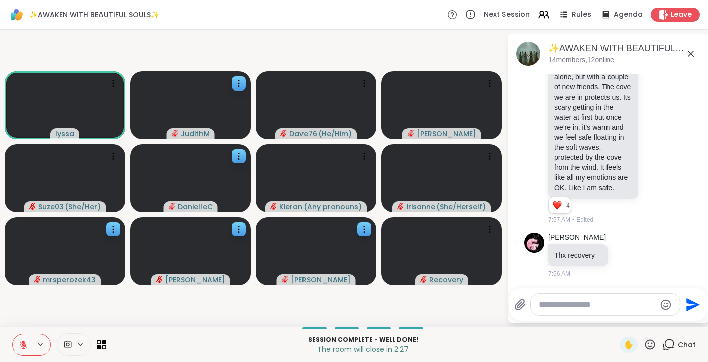
click at [691, 53] on icon at bounding box center [691, 54] width 6 height 6
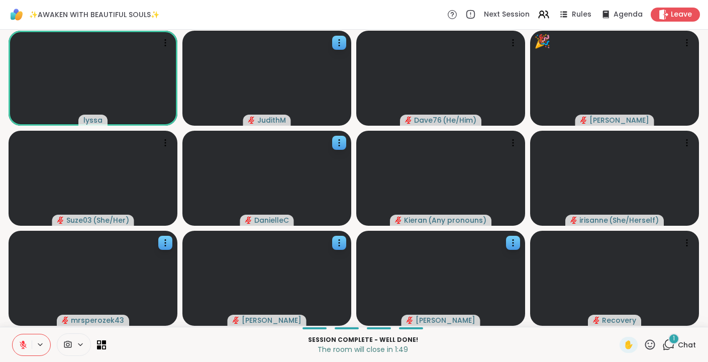
click at [673, 342] on div "1" at bounding box center [674, 338] width 11 height 11
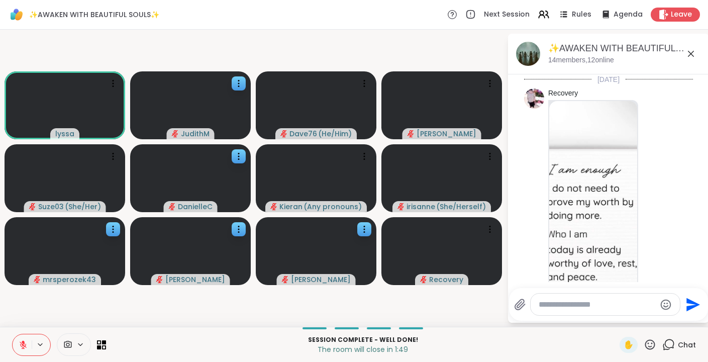
scroll to position [6139, 0]
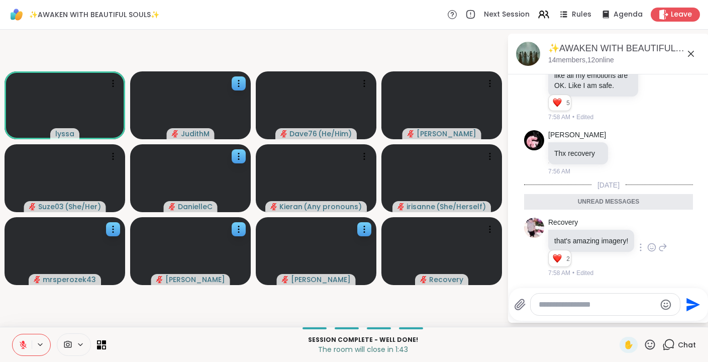
click at [655, 248] on icon at bounding box center [651, 247] width 9 height 10
click at [574, 227] on div "Select Reaction: Heart" at bounding box center [571, 231] width 9 height 9
click at [690, 14] on span "Leave" at bounding box center [682, 15] width 22 height 11
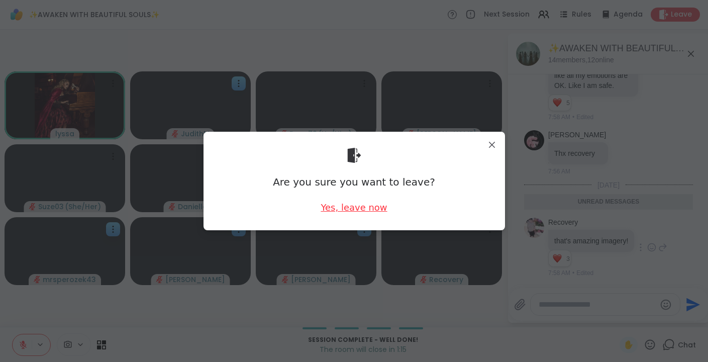
click at [358, 208] on div "Yes, leave now" at bounding box center [354, 207] width 66 height 13
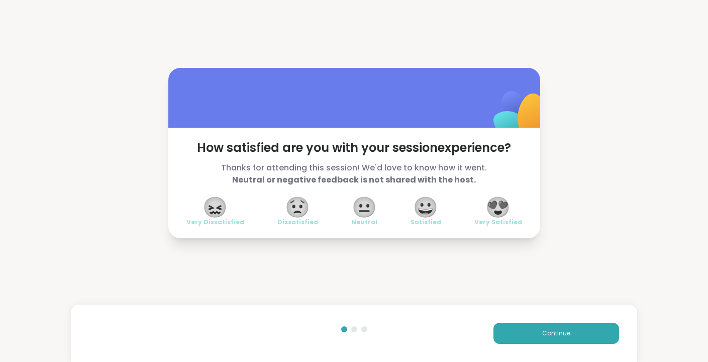
click at [500, 211] on span "😍" at bounding box center [498, 207] width 25 height 18
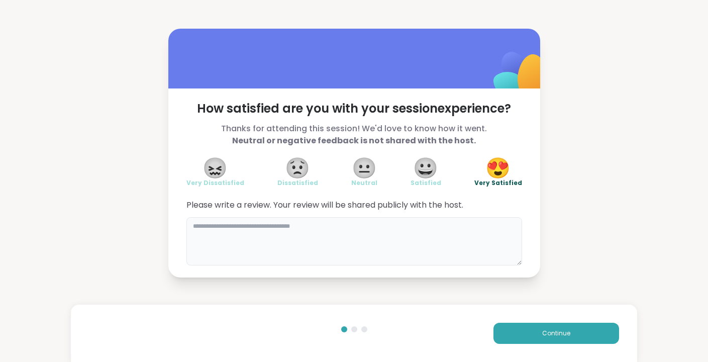
click at [307, 229] on textarea at bounding box center [354, 241] width 336 height 48
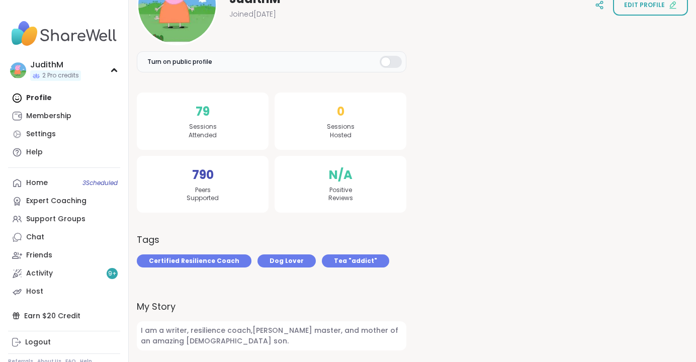
scroll to position [222, 0]
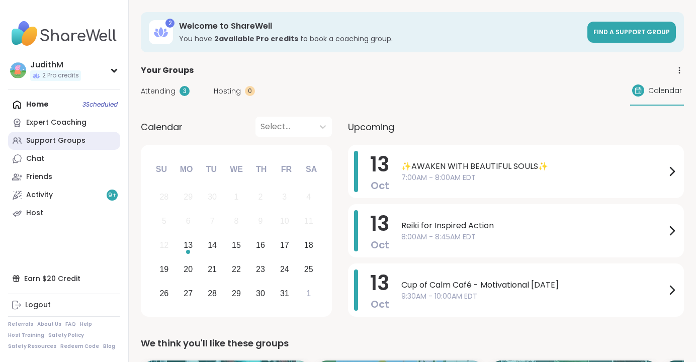
click at [37, 138] on div "Support Groups" at bounding box center [55, 141] width 59 height 10
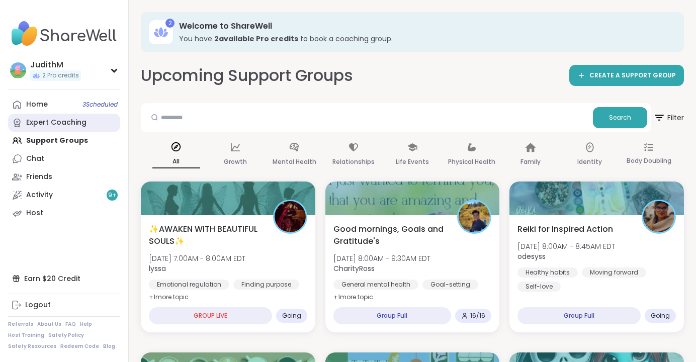
click at [40, 122] on div "Expert Coaching" at bounding box center [56, 123] width 60 height 10
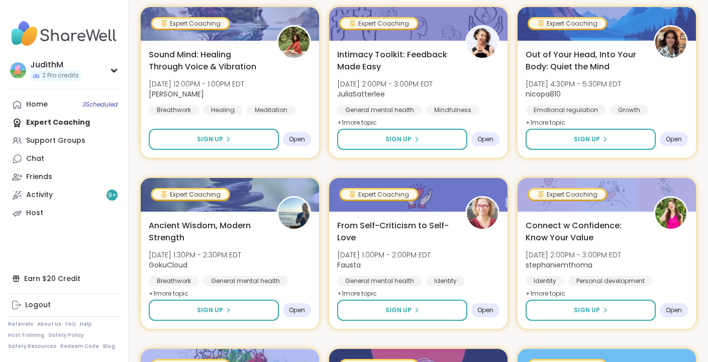
scroll to position [1222, 0]
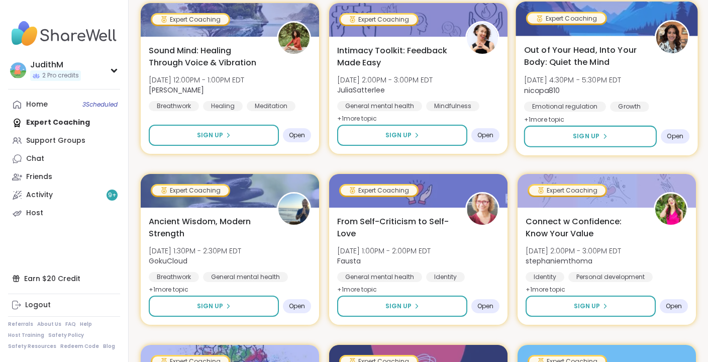
click at [575, 53] on span "Out of Your Head, Into Your Body: Quiet the Mind" at bounding box center [584, 56] width 120 height 25
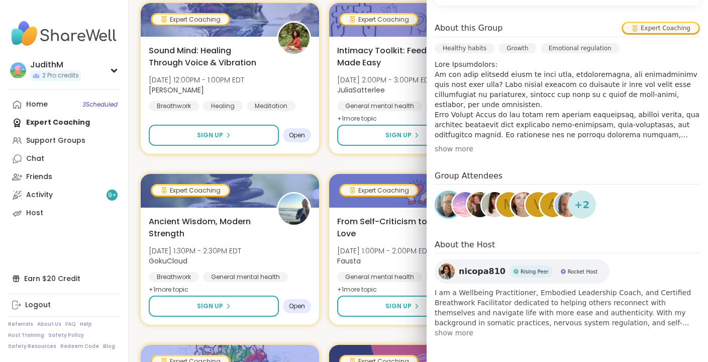
scroll to position [0, 0]
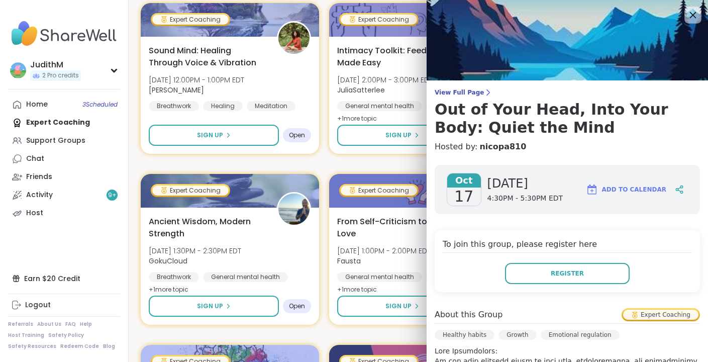
click at [695, 12] on icon at bounding box center [693, 15] width 13 height 13
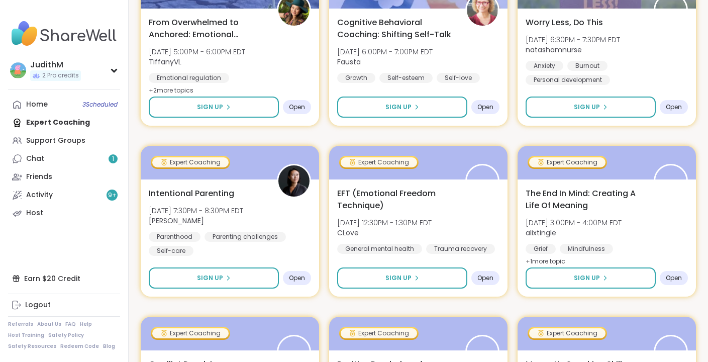
scroll to position [1767, 0]
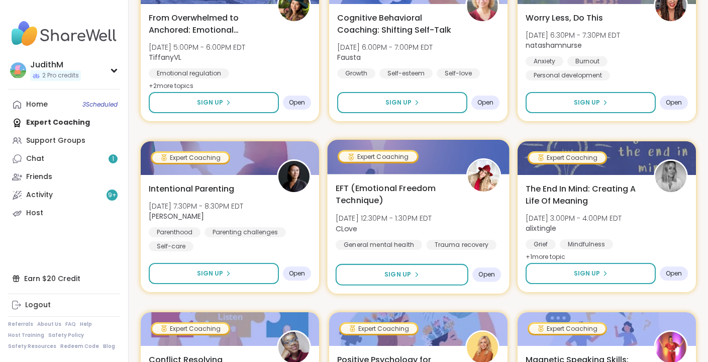
click at [366, 194] on span "EFT (Emotional Freedom Technique)" at bounding box center [396, 194] width 120 height 25
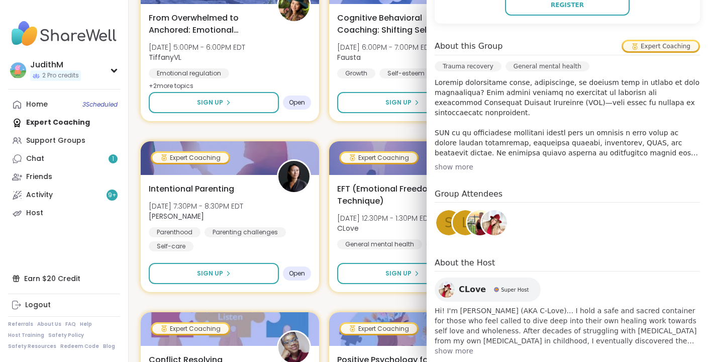
scroll to position [0, 0]
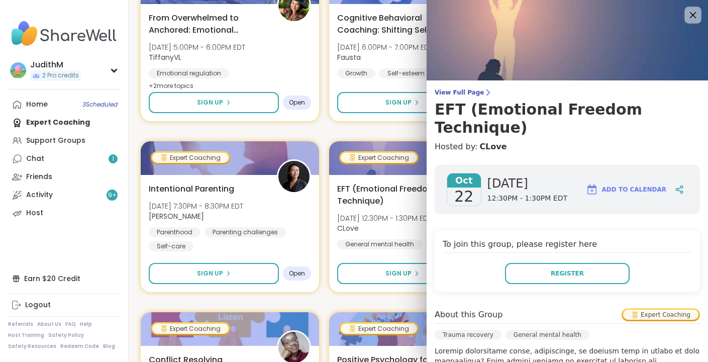
click at [694, 13] on icon at bounding box center [693, 15] width 13 height 13
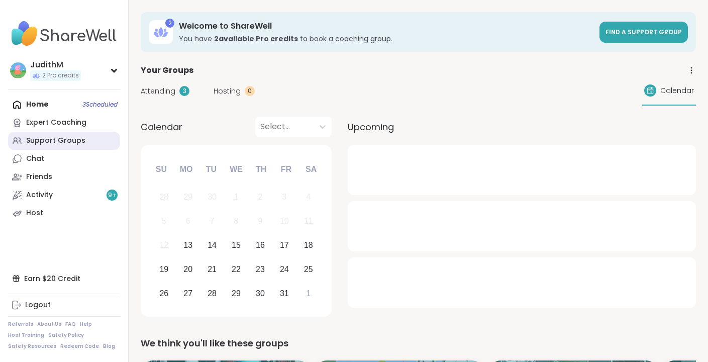
click at [60, 141] on div "Support Groups" at bounding box center [55, 141] width 59 height 10
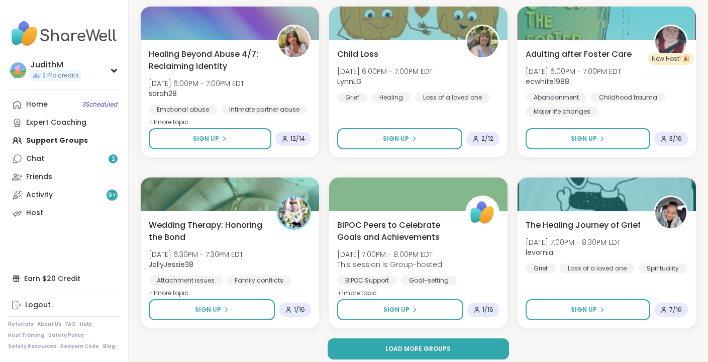
scroll to position [1891, 0]
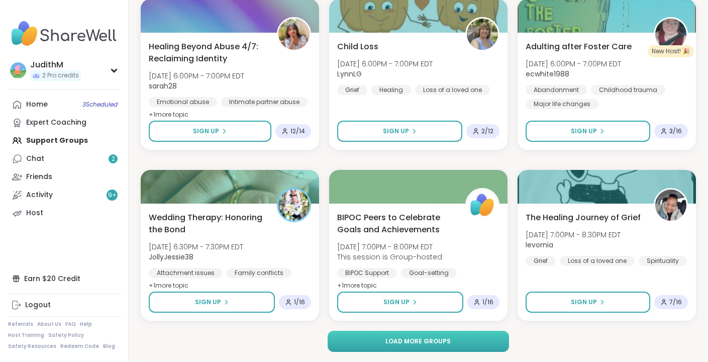
click at [398, 342] on span "Load more groups" at bounding box center [418, 341] width 65 height 9
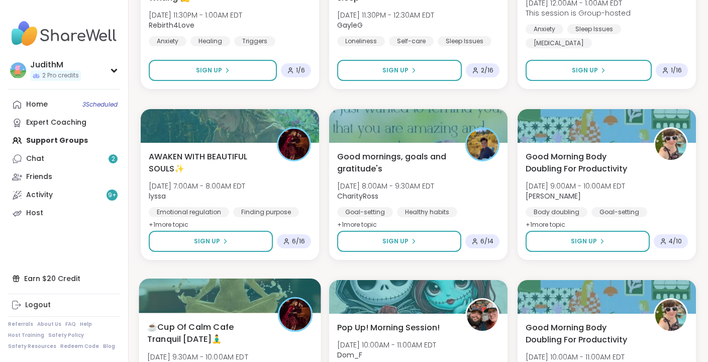
scroll to position [3319, 0]
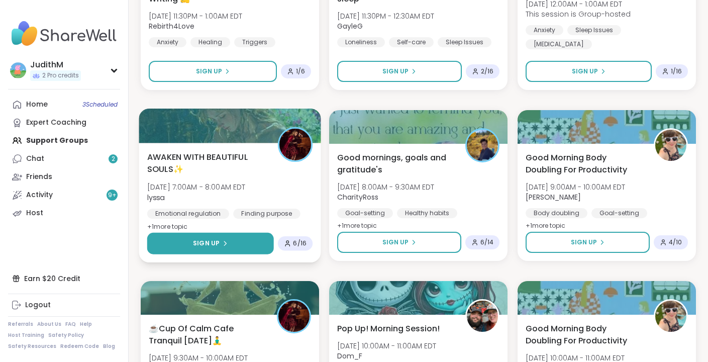
click at [217, 245] on span "Sign Up" at bounding box center [206, 243] width 27 height 9
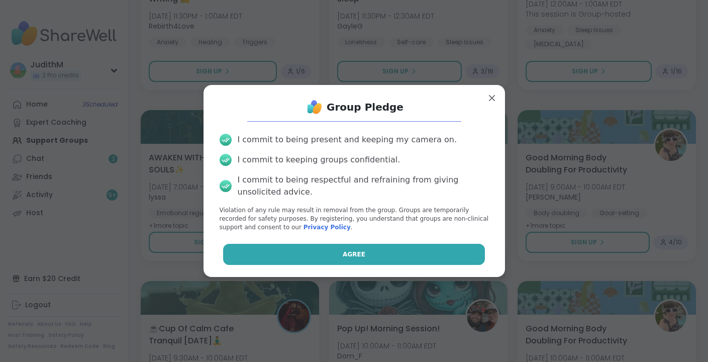
click at [328, 247] on button "Agree" at bounding box center [354, 254] width 262 height 21
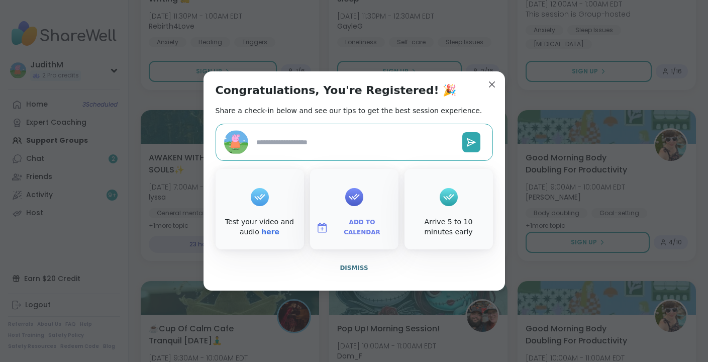
type textarea "*"
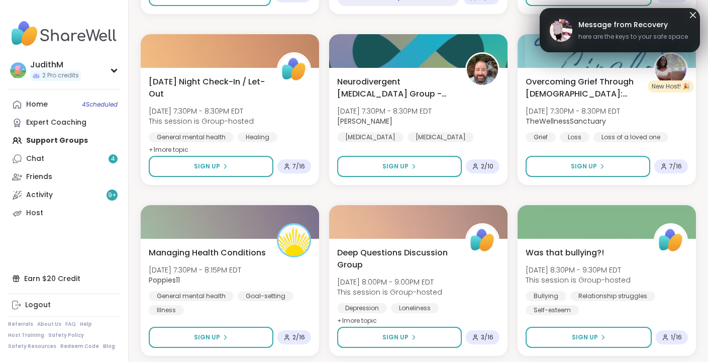
scroll to position [2327, 0]
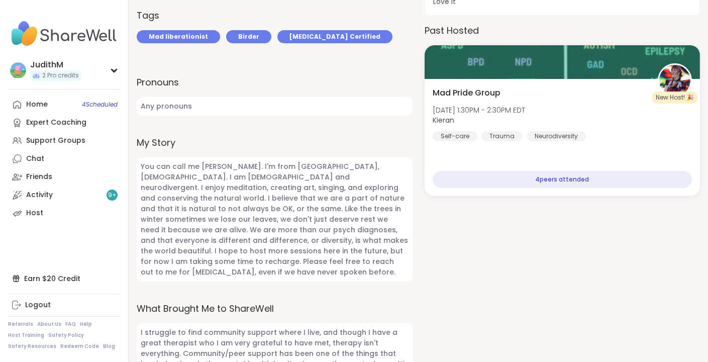
scroll to position [350, 0]
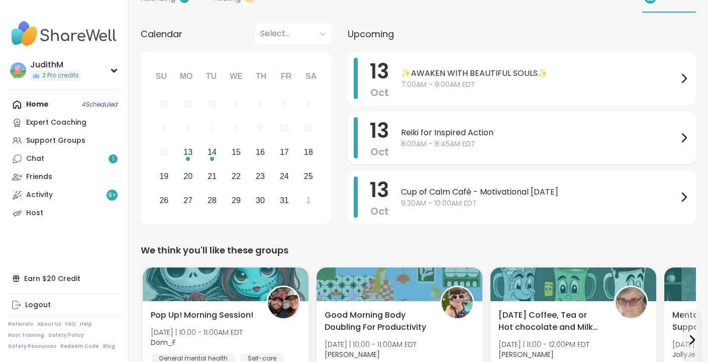
scroll to position [95, 0]
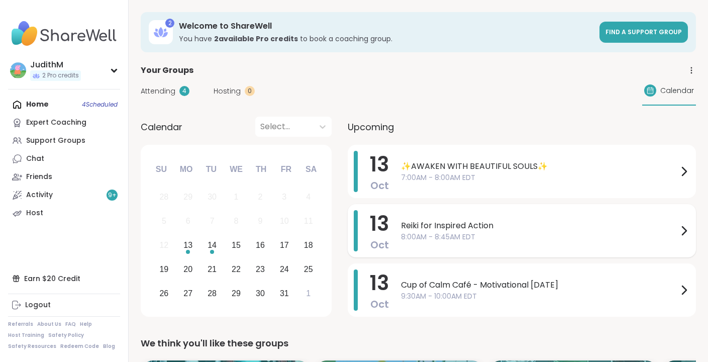
click at [489, 229] on span "Reiki for Inspired Action" at bounding box center [539, 226] width 277 height 12
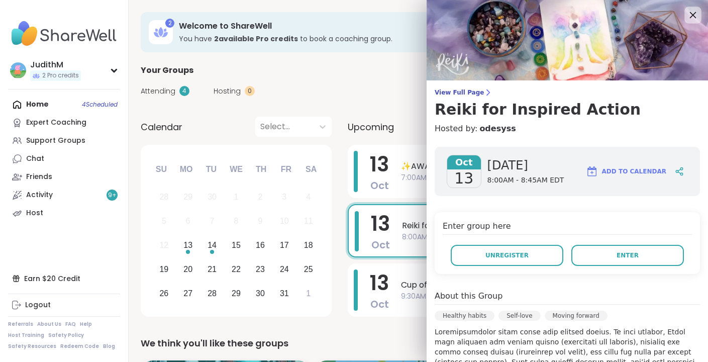
click at [689, 10] on icon at bounding box center [693, 15] width 13 height 13
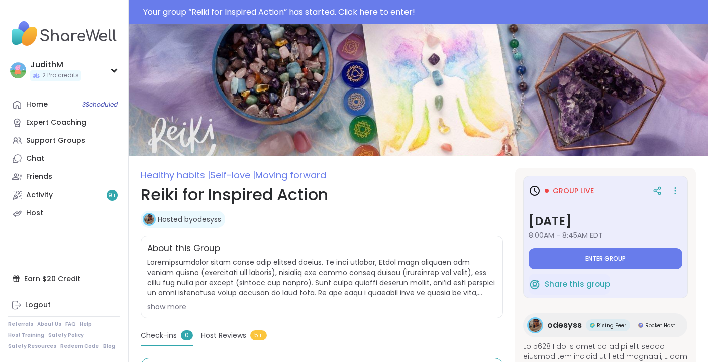
click at [590, 233] on span "8:00AM - 8:45AM EDT" at bounding box center [606, 235] width 154 height 10
click at [597, 247] on div "Group live [DATE] 8:00AM - 8:45AM EDT Enter group" at bounding box center [606, 225] width 154 height 88
click at [598, 258] on span "Enter group" at bounding box center [606, 259] width 40 height 8
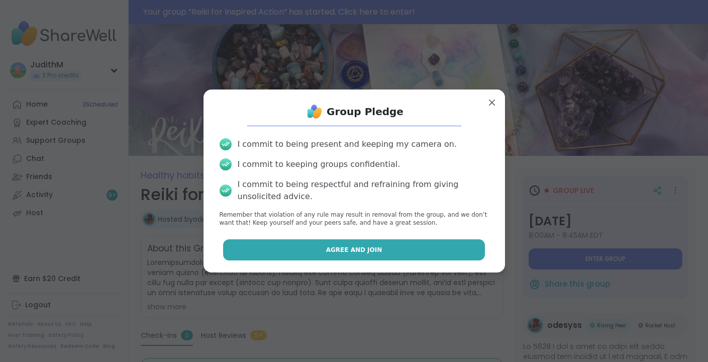
click at [412, 251] on button "Agree and Join" at bounding box center [354, 249] width 262 height 21
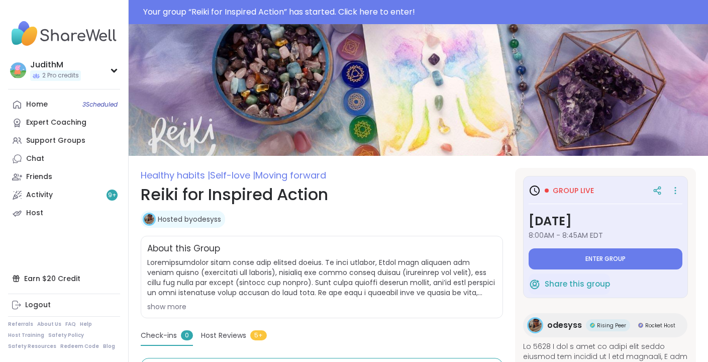
type textarea "*"
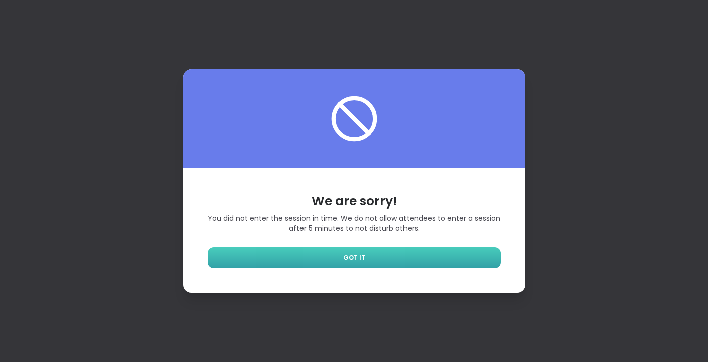
click at [391, 261] on link "GOT IT" at bounding box center [355, 257] width 294 height 21
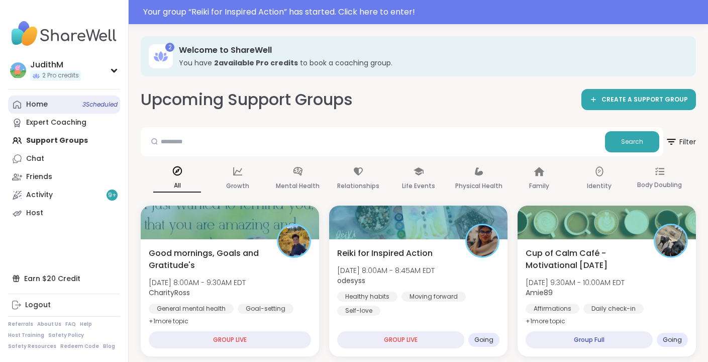
click at [34, 103] on div "Home 3 Scheduled" at bounding box center [37, 105] width 22 height 10
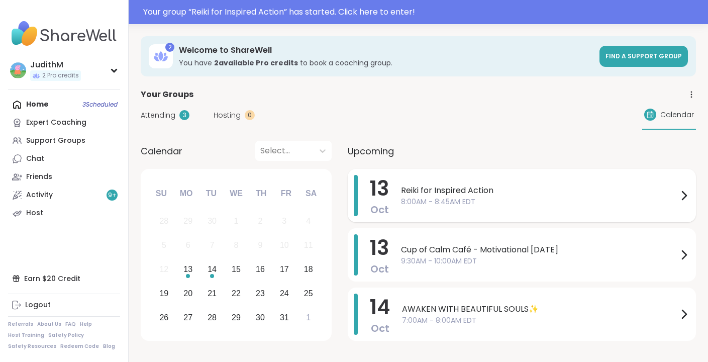
click at [443, 186] on span "Reiki for Inspired Action" at bounding box center [539, 190] width 277 height 12
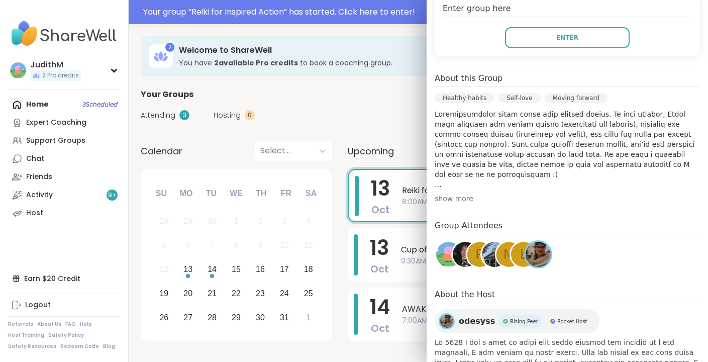
scroll to position [267, 0]
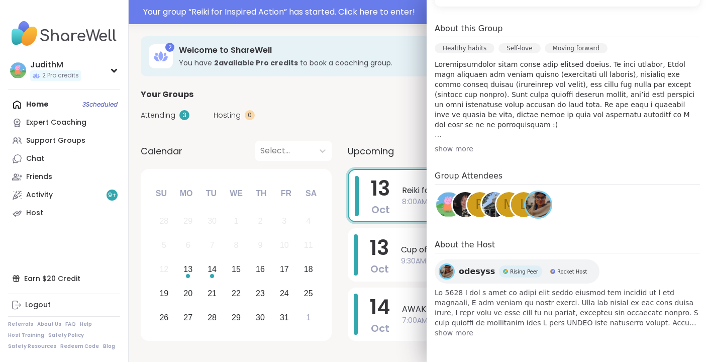
click at [475, 269] on span "odesyss" at bounding box center [477, 271] width 36 height 12
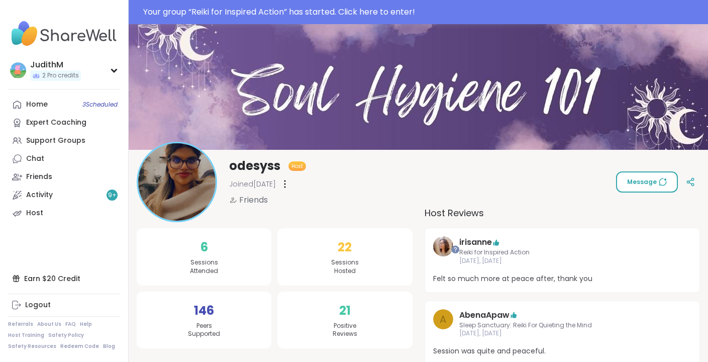
click at [639, 180] on span "Message" at bounding box center [647, 181] width 40 height 9
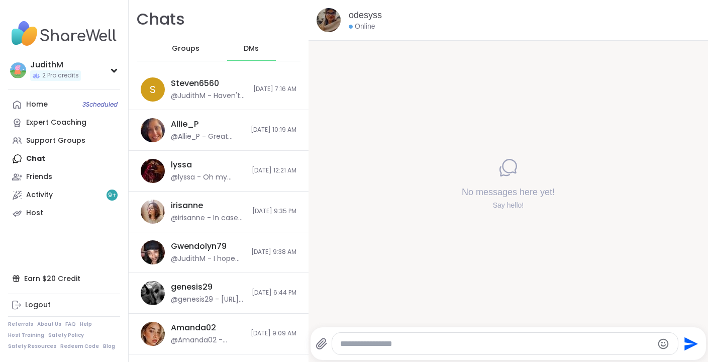
click at [371, 343] on textarea "Type your message" at bounding box center [496, 344] width 313 height 10
type textarea "*"
drag, startPoint x: 498, startPoint y: 343, endPoint x: 662, endPoint y: 348, distance: 164.4
click at [662, 348] on div "**********" at bounding box center [505, 344] width 346 height 22
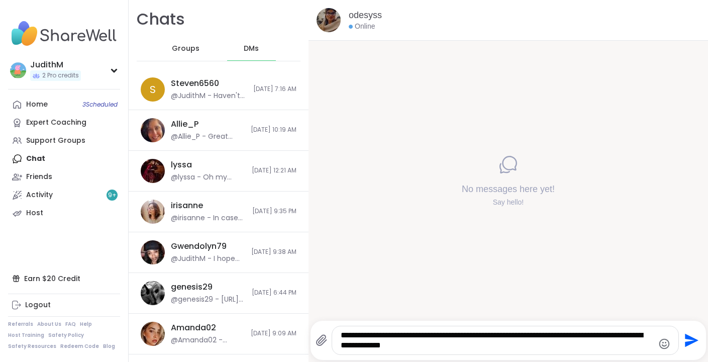
type textarea "**********"
click at [690, 342] on icon "Send" at bounding box center [692, 341] width 14 height 14
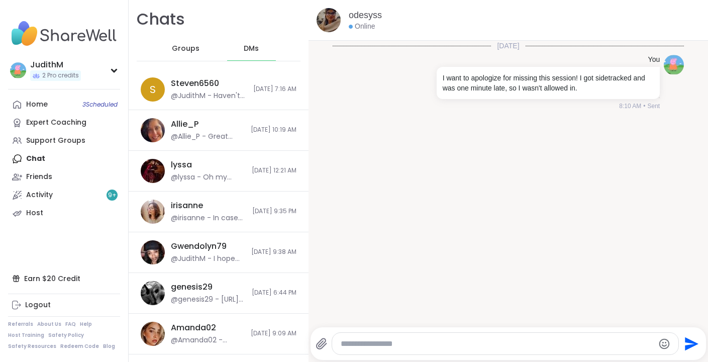
scroll to position [2, 0]
